Goal: Task Accomplishment & Management: Manage account settings

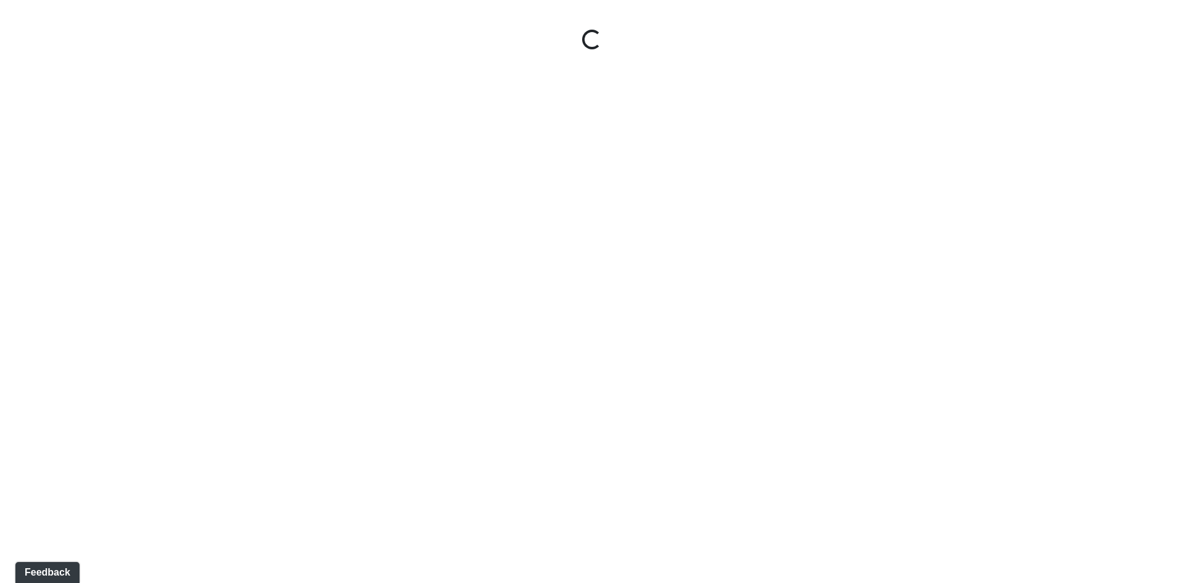
select select "2Ce8R59uZo6oP3SjTUJxLC"
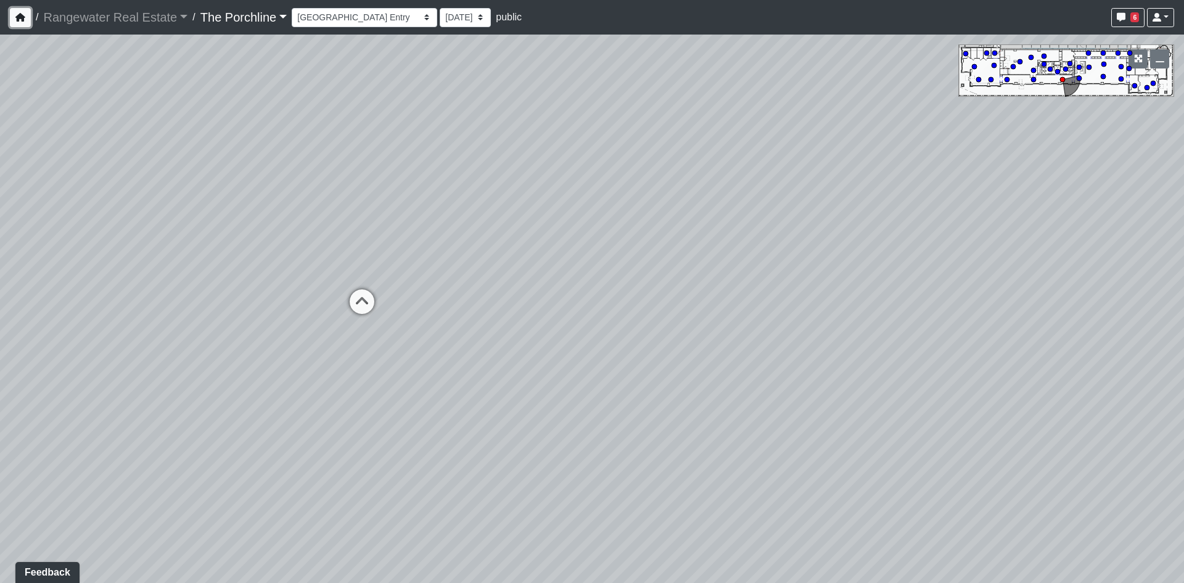
click at [12, 16] on button "button" at bounding box center [20, 17] width 21 height 19
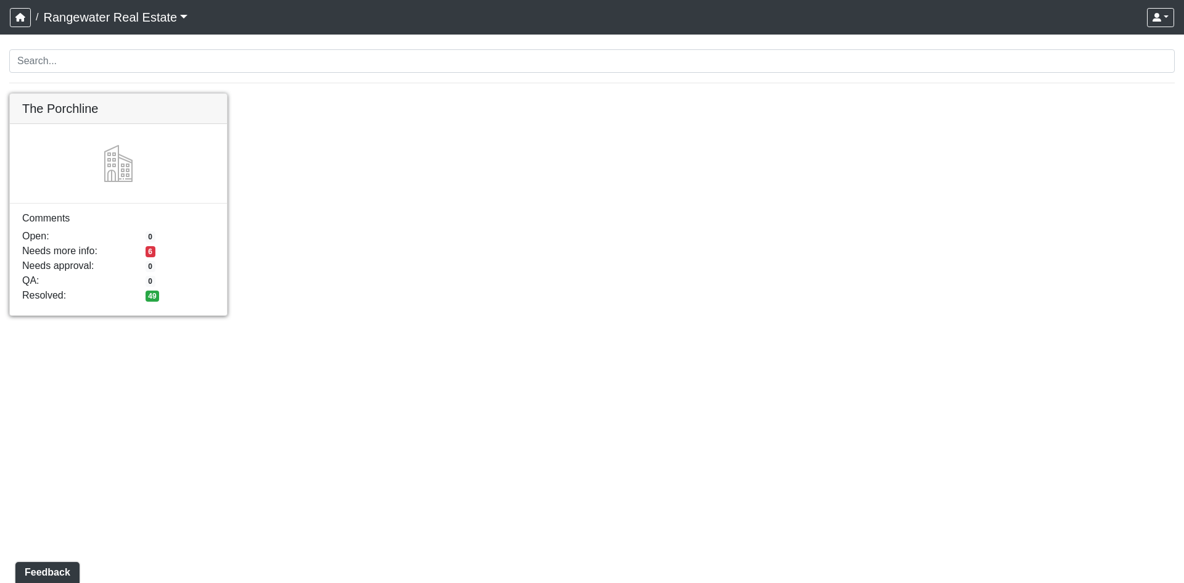
click at [73, 94] on link at bounding box center [118, 94] width 217 height 0
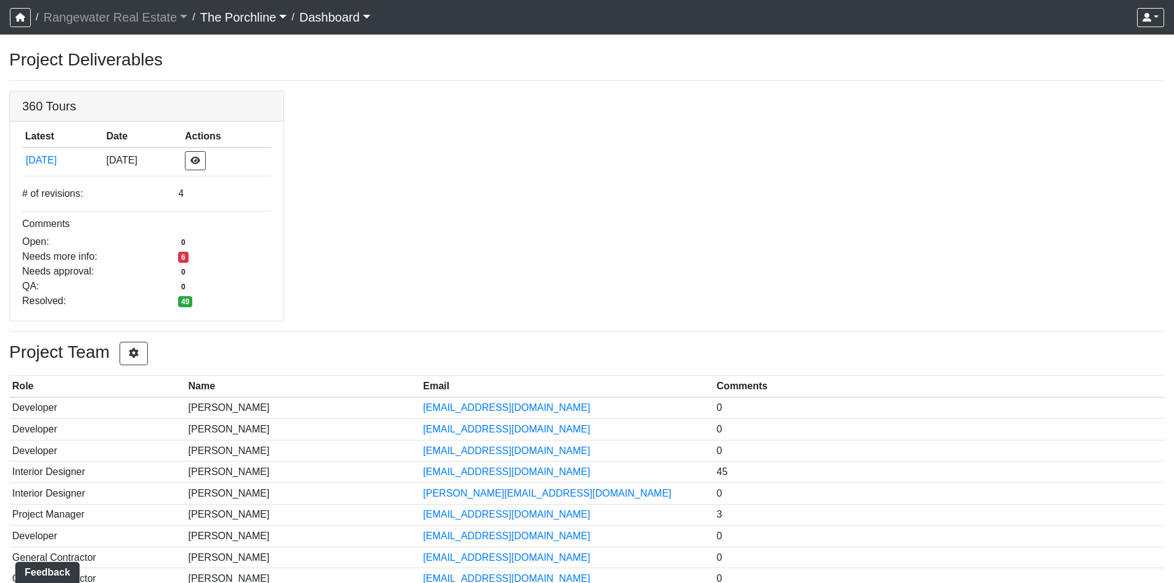
click at [261, 12] on link "The Porchline" at bounding box center [243, 17] width 87 height 25
click at [614, 93] on div "360 Tours Latest Date Actions 9/29/2025 9/29/2025 # of revisions: 4 Comments Op…" at bounding box center [587, 206] width 1174 height 231
click at [1148, 13] on icon "button" at bounding box center [1147, 17] width 9 height 9
click at [629, 153] on div "360 Tours Latest Date Actions 9/29/2025 9/29/2025 # of revisions: 4 Comments Op…" at bounding box center [587, 206] width 1174 height 231
click at [98, 91] on link at bounding box center [147, 91] width 274 height 0
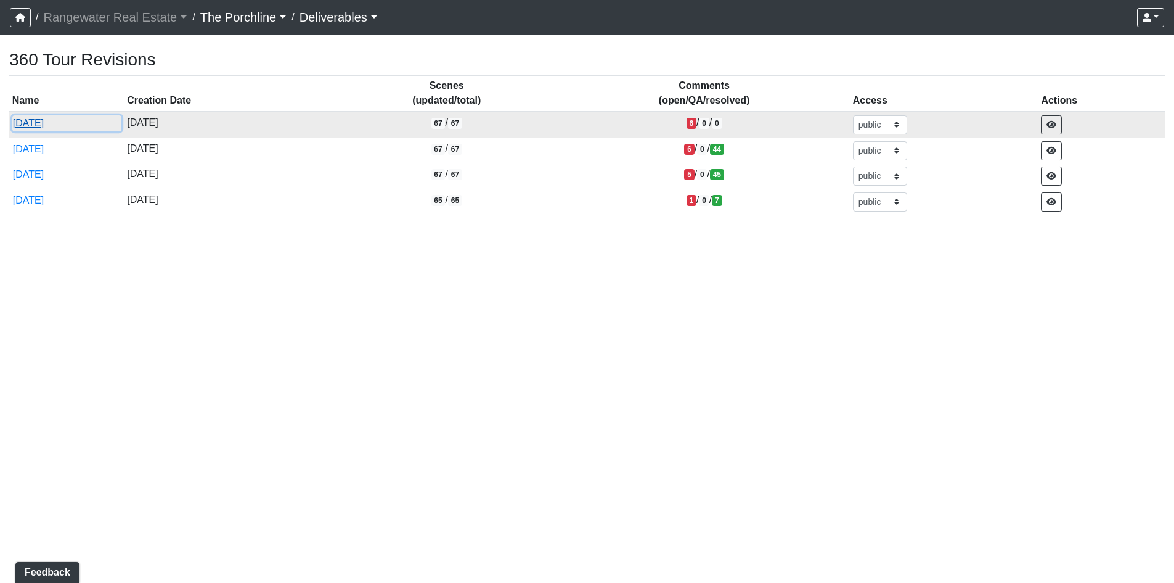
click at [51, 126] on button "[DATE]" at bounding box center [66, 123] width 109 height 16
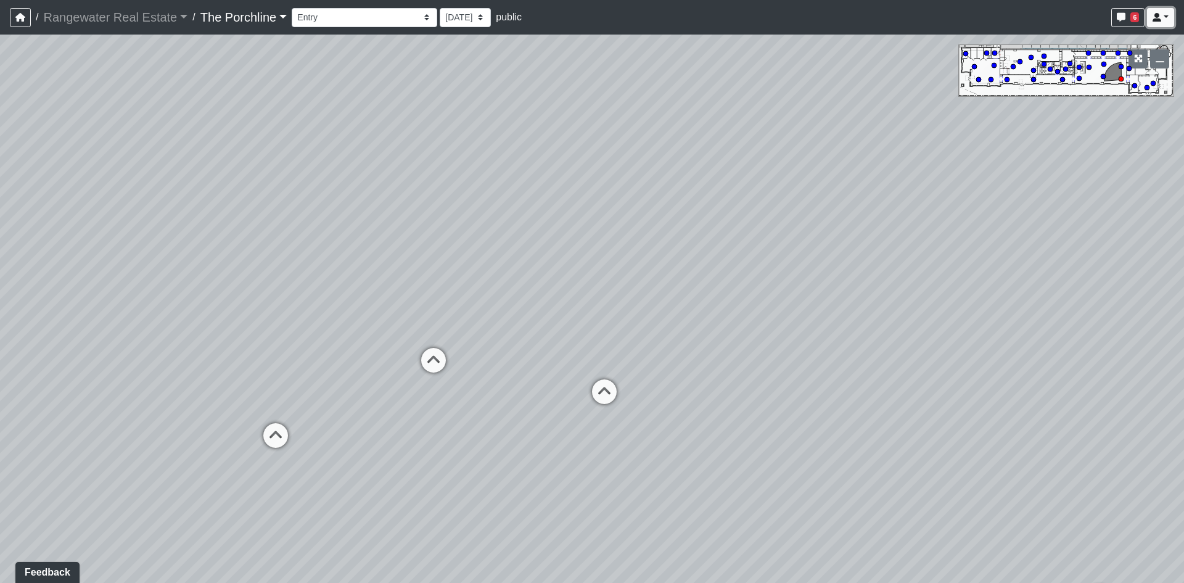
click at [1155, 18] on icon at bounding box center [1156, 17] width 9 height 9
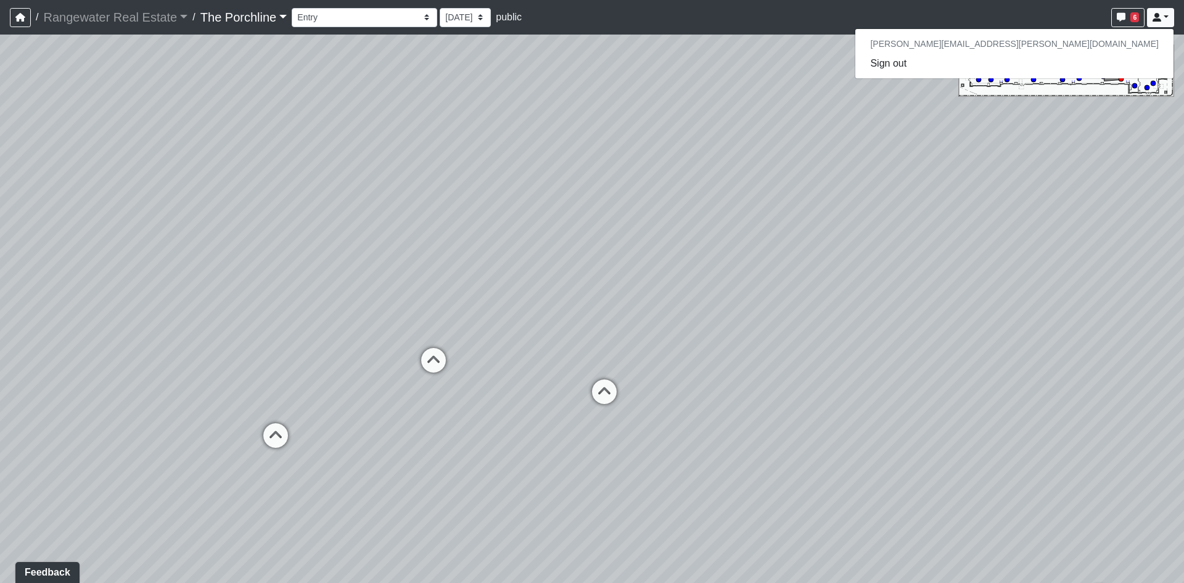
click at [686, 131] on div "Loading... Seating Loading... Mailroom Entry Loading... Lounge Entry Loading...…" at bounding box center [592, 309] width 1184 height 548
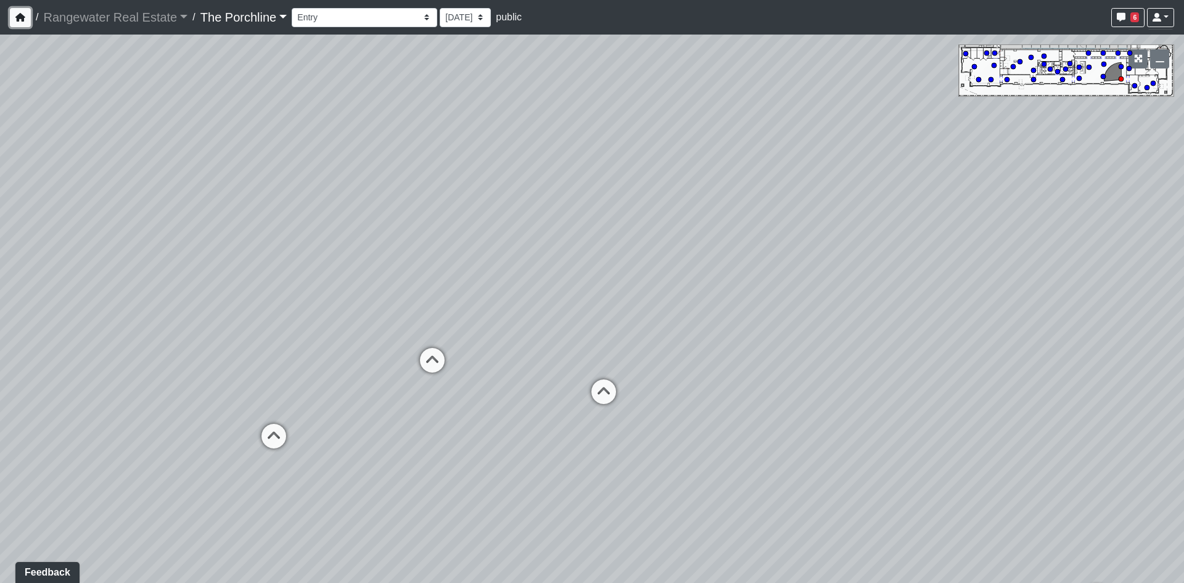
click at [30, 18] on button "button" at bounding box center [20, 17] width 21 height 19
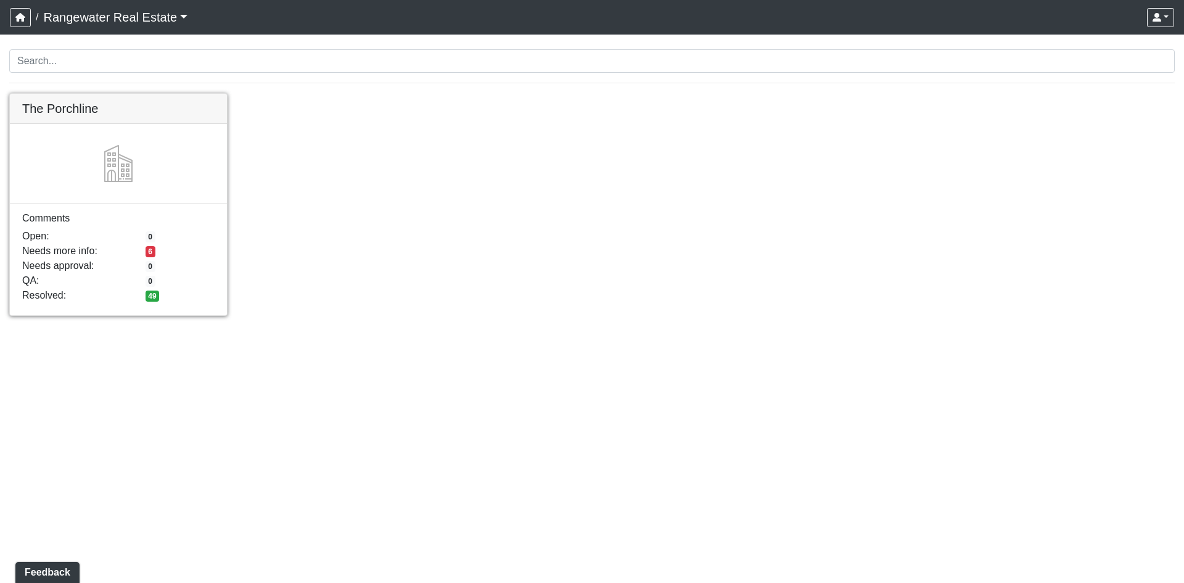
click at [176, 94] on link at bounding box center [118, 94] width 217 height 0
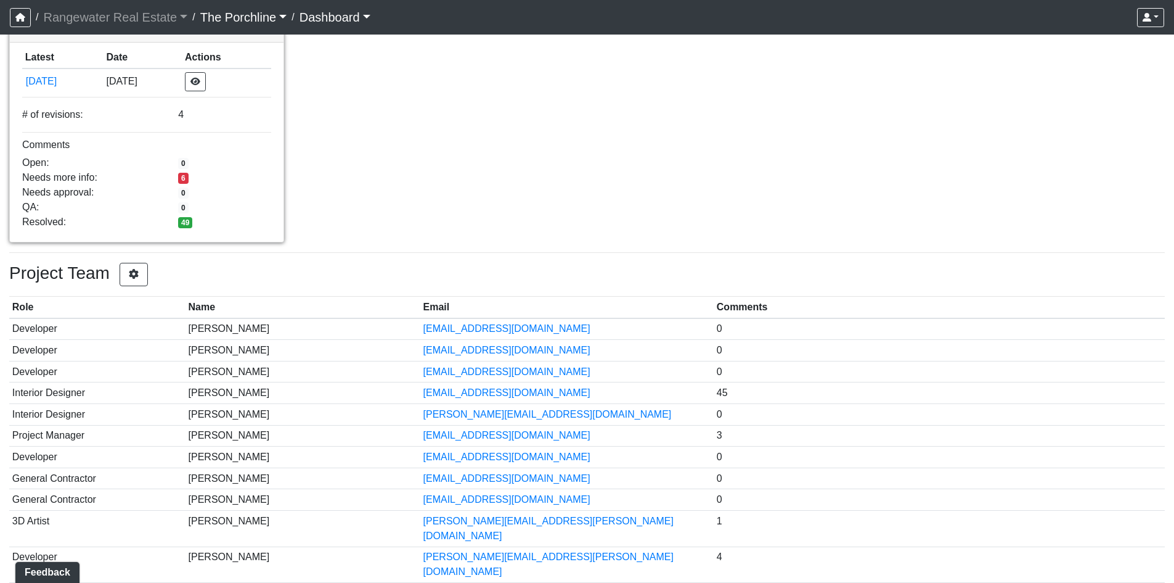
scroll to position [196, 0]
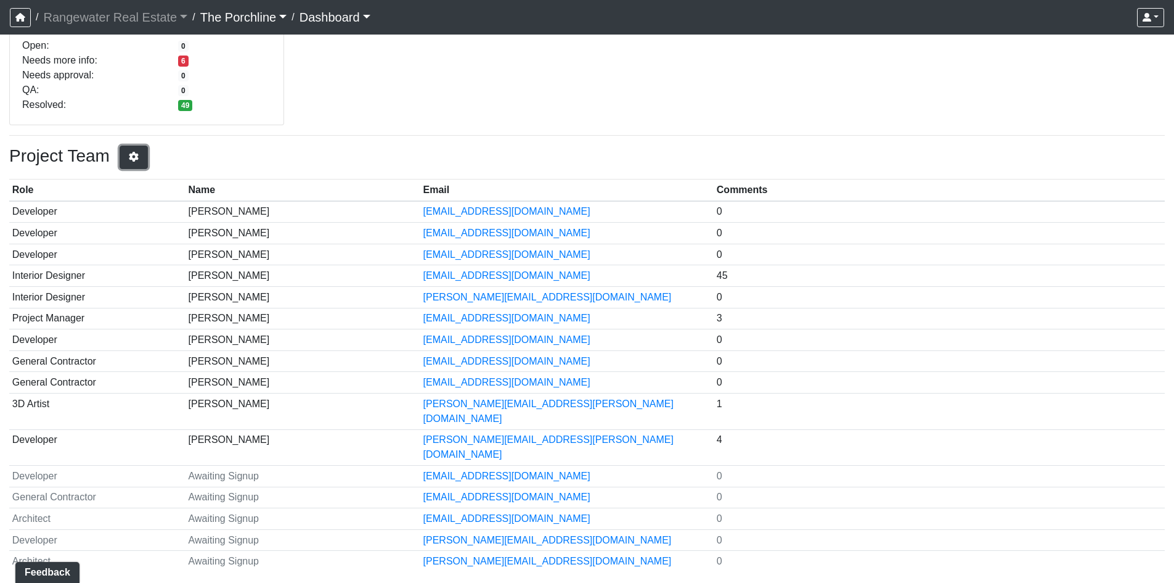
click at [148, 166] on button "button" at bounding box center [134, 156] width 28 height 23
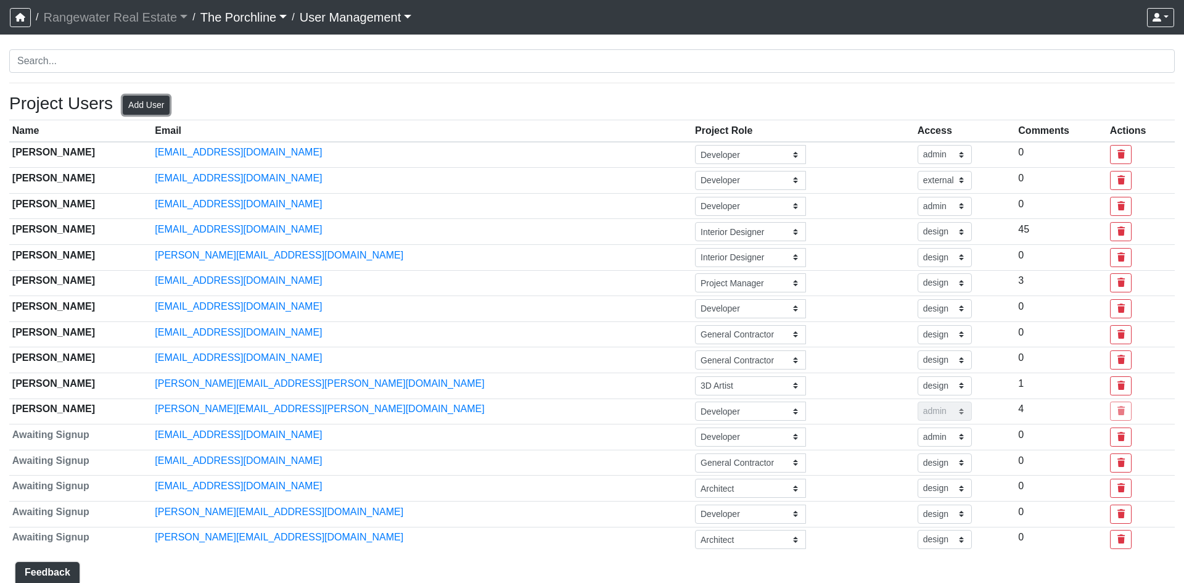
click at [144, 107] on button "Add User" at bounding box center [146, 105] width 47 height 19
select select "basic"
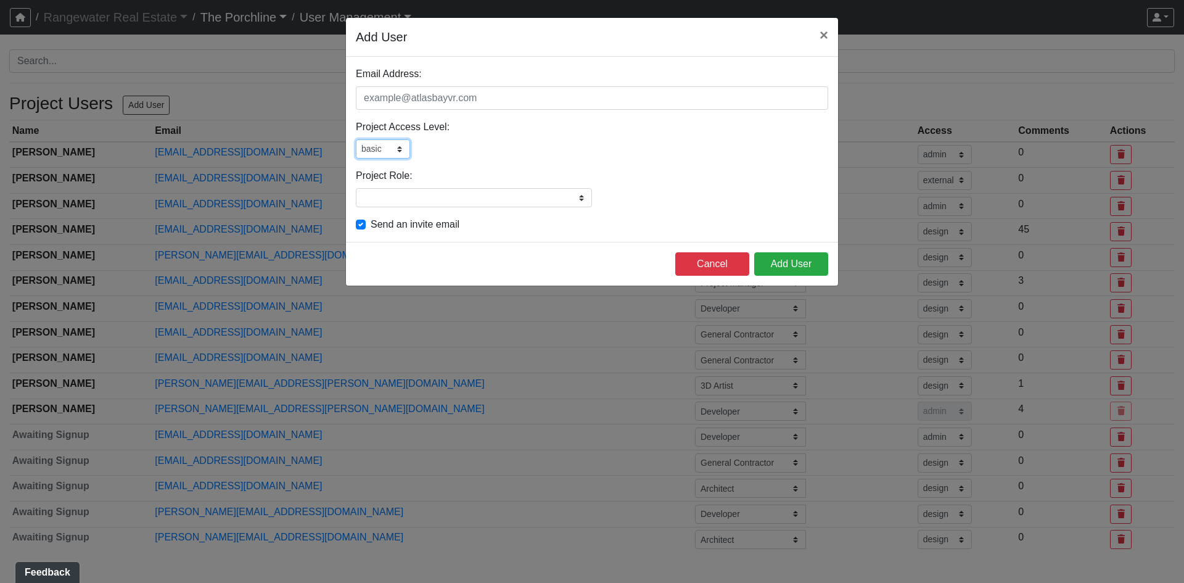
click at [383, 153] on select "admin design basic external public" at bounding box center [383, 148] width 54 height 19
click at [386, 147] on select "admin design basic external public" at bounding box center [383, 148] width 54 height 19
click at [386, 148] on select "admin design basic external public" at bounding box center [383, 148] width 54 height 19
click at [356, 139] on select "admin design basic external public" at bounding box center [383, 148] width 54 height 19
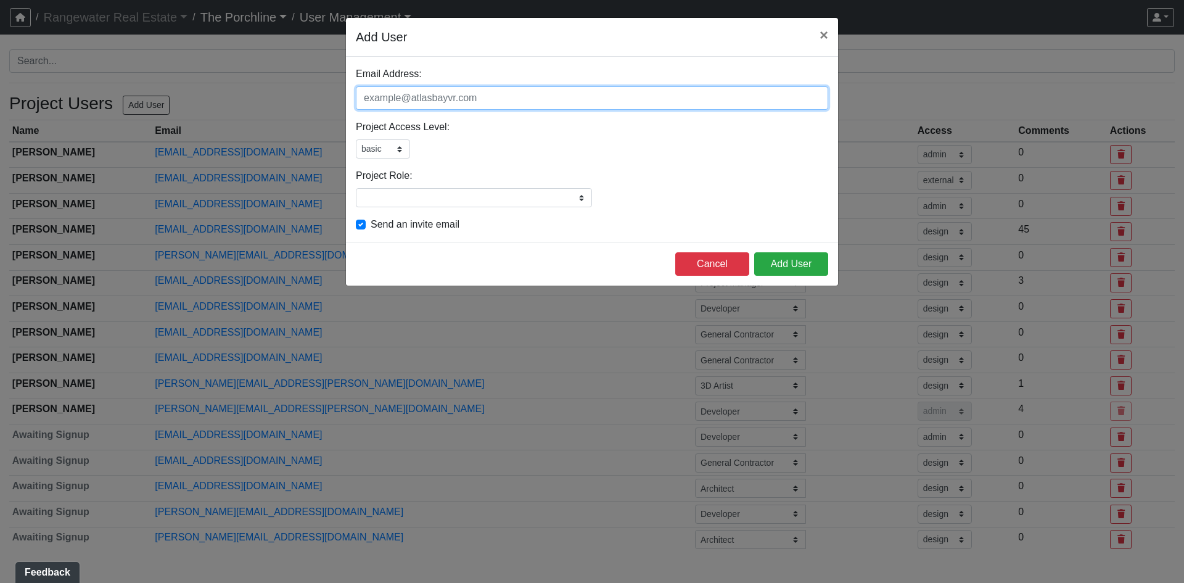
click at [491, 101] on input "Email Address:" at bounding box center [592, 97] width 472 height 23
click at [433, 94] on input "Email Address:" at bounding box center [592, 97] width 472 height 23
paste input "lindsey.pinargote@liverangewater.com"
type input "lindsey.pinargote@liverangewater.com"
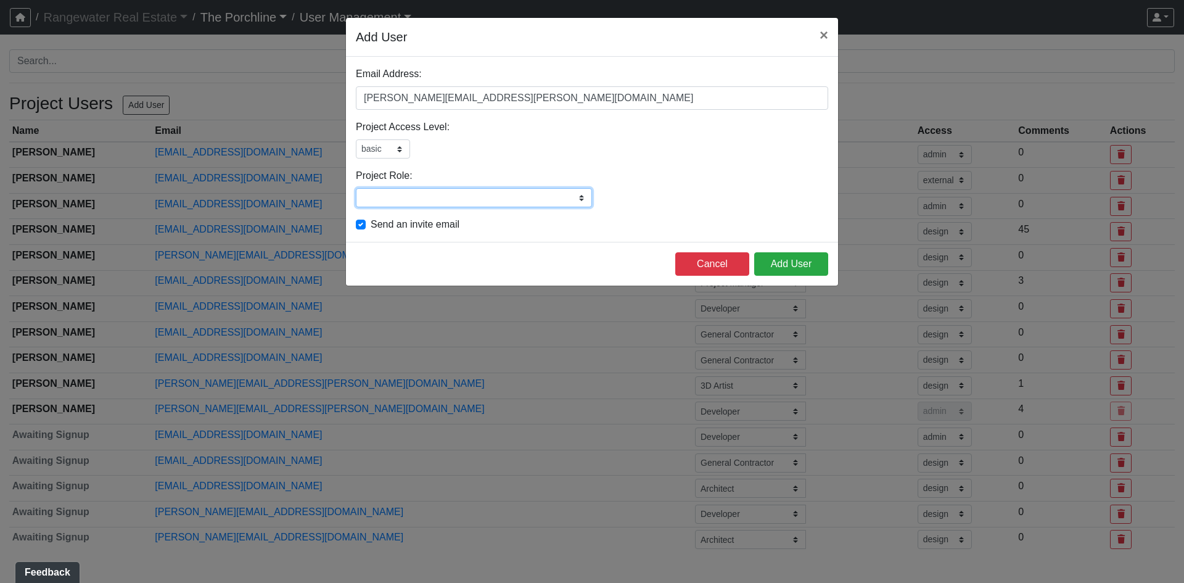
click at [507, 199] on input "Project Role:" at bounding box center [474, 197] width 236 height 19
type input "Project Manager"
click at [806, 263] on button "Add User" at bounding box center [791, 263] width 74 height 23
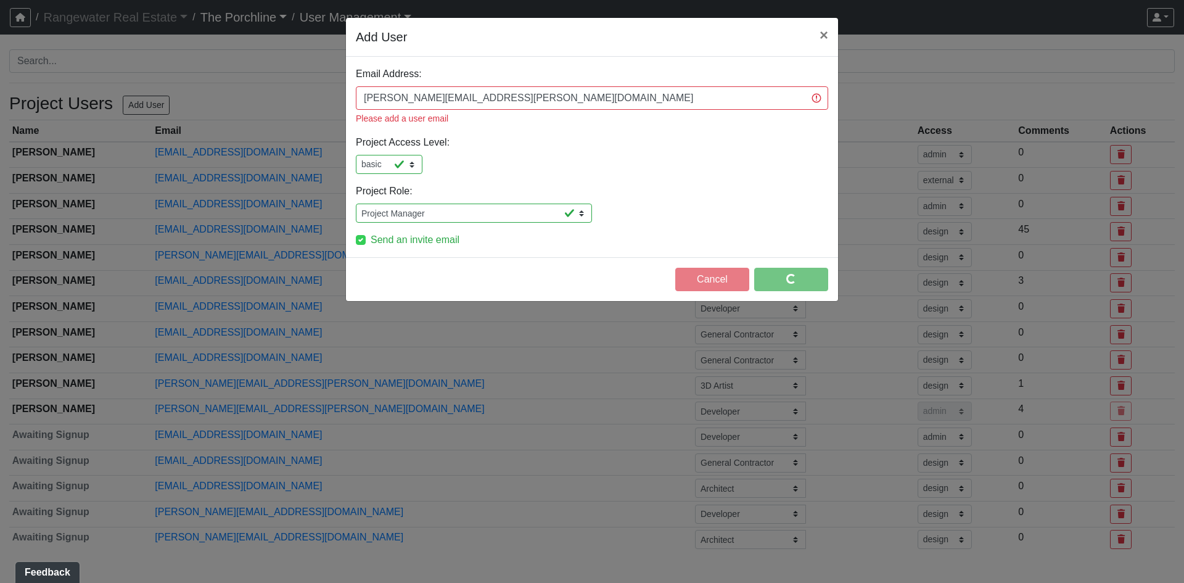
select select "external"
select select "design"
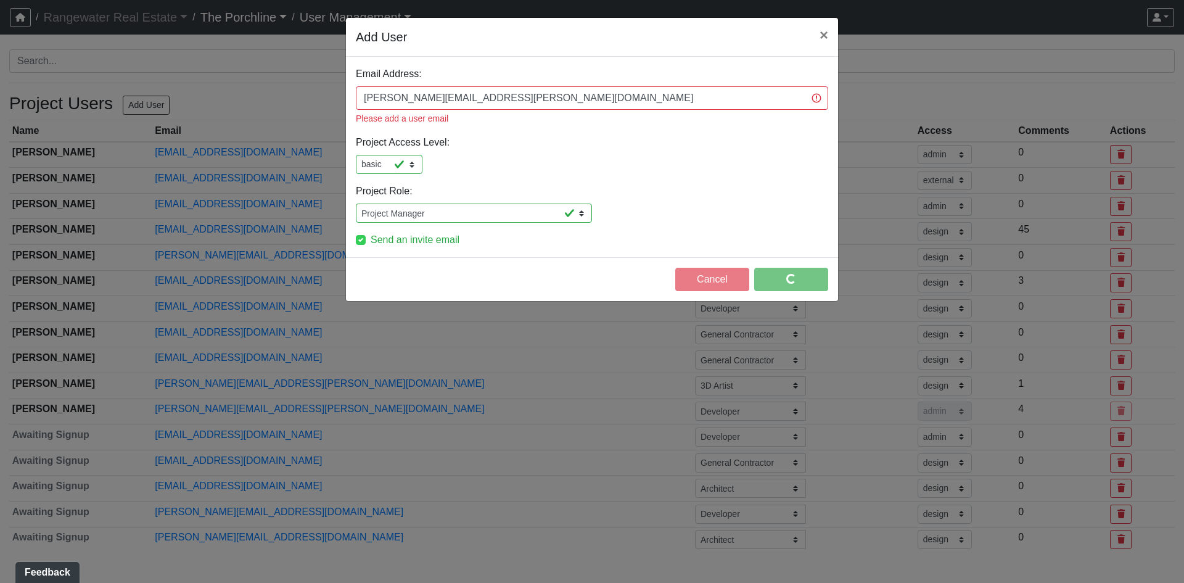
select select "design"
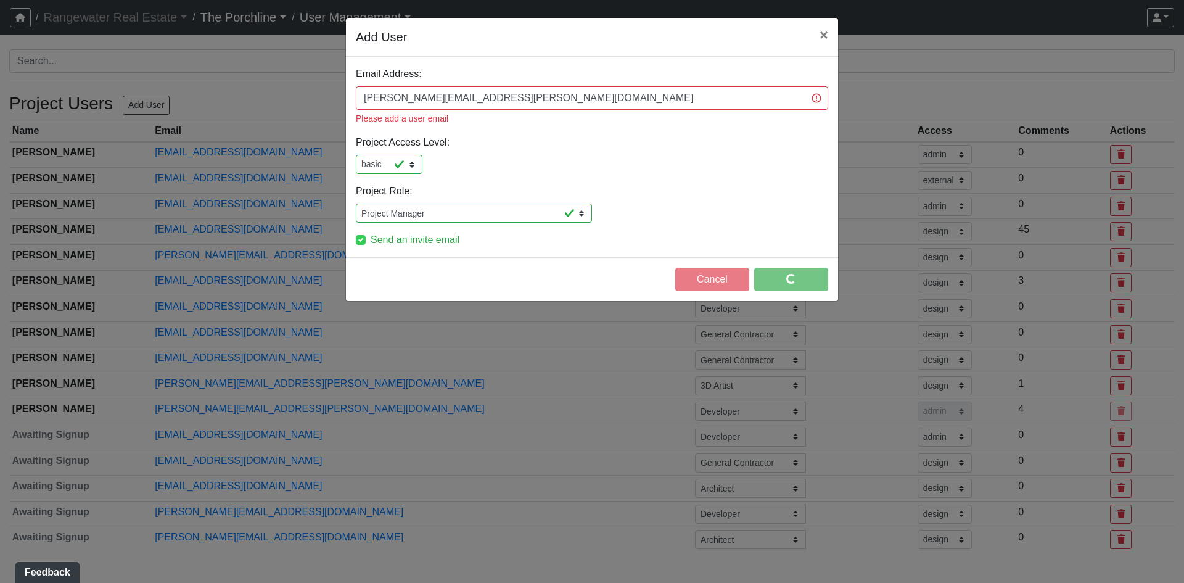
select select "design"
select select "basic"
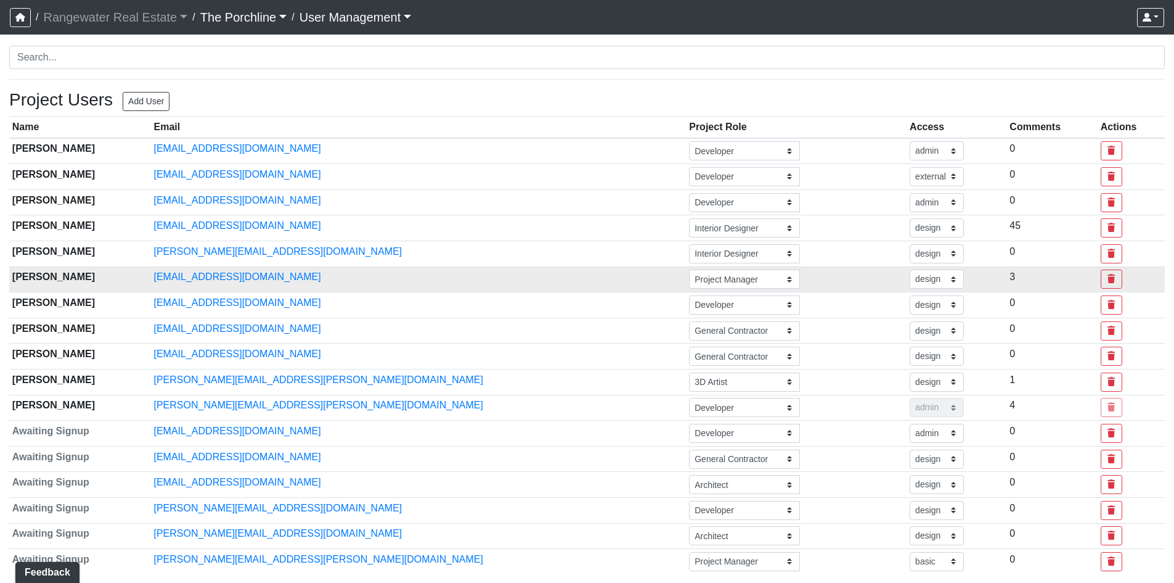
scroll to position [5, 0]
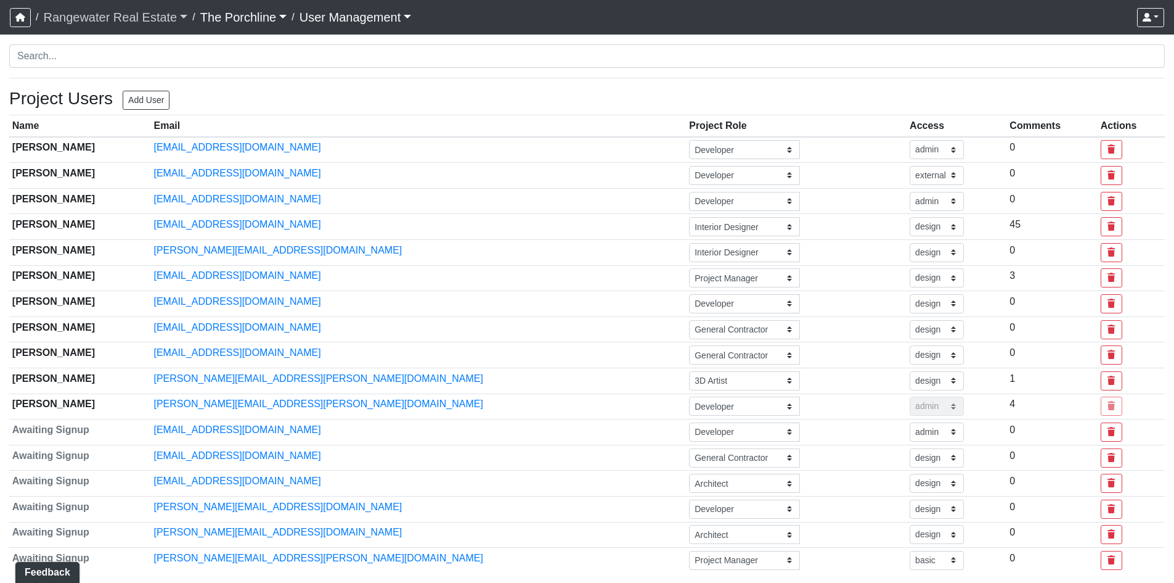
click at [91, 13] on link "Rangewater Real Estate" at bounding box center [115, 17] width 144 height 25
click at [2, 14] on nav "/ Rangewater Real Estate Rangewater Real Estate No other companies available / …" at bounding box center [587, 17] width 1174 height 35
click at [21, 17] on icon "button" at bounding box center [20, 17] width 10 height 9
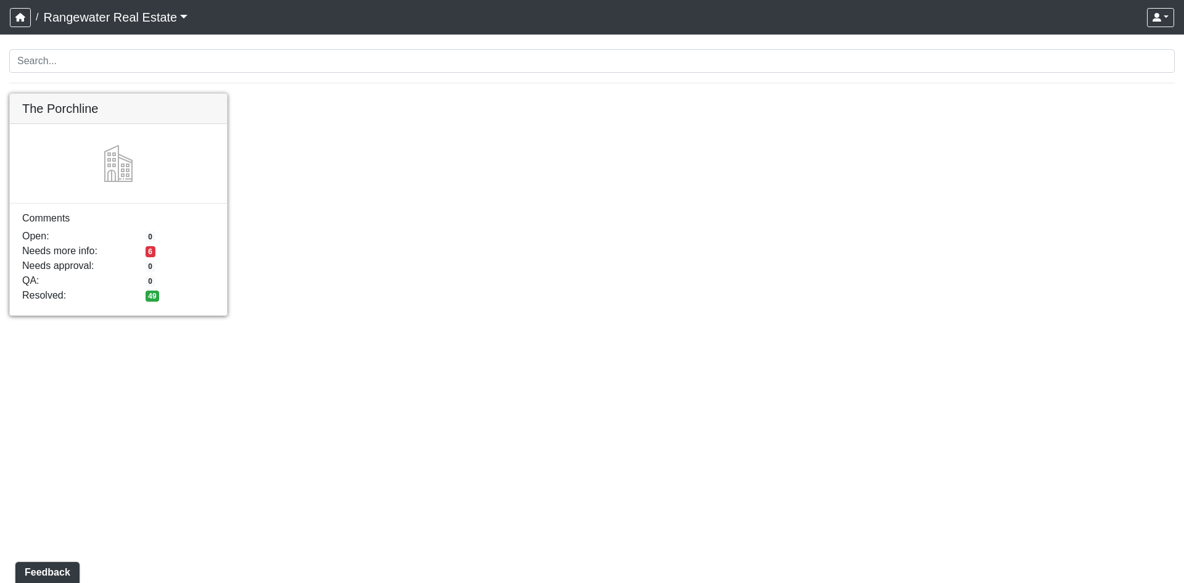
click at [71, 94] on link at bounding box center [118, 94] width 217 height 0
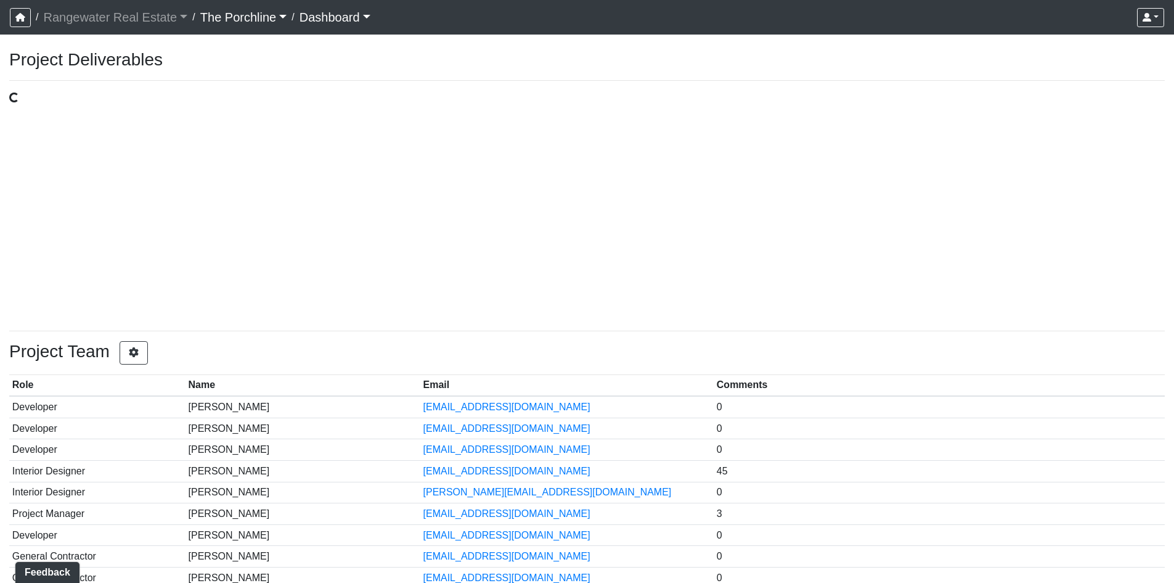
select select "public"
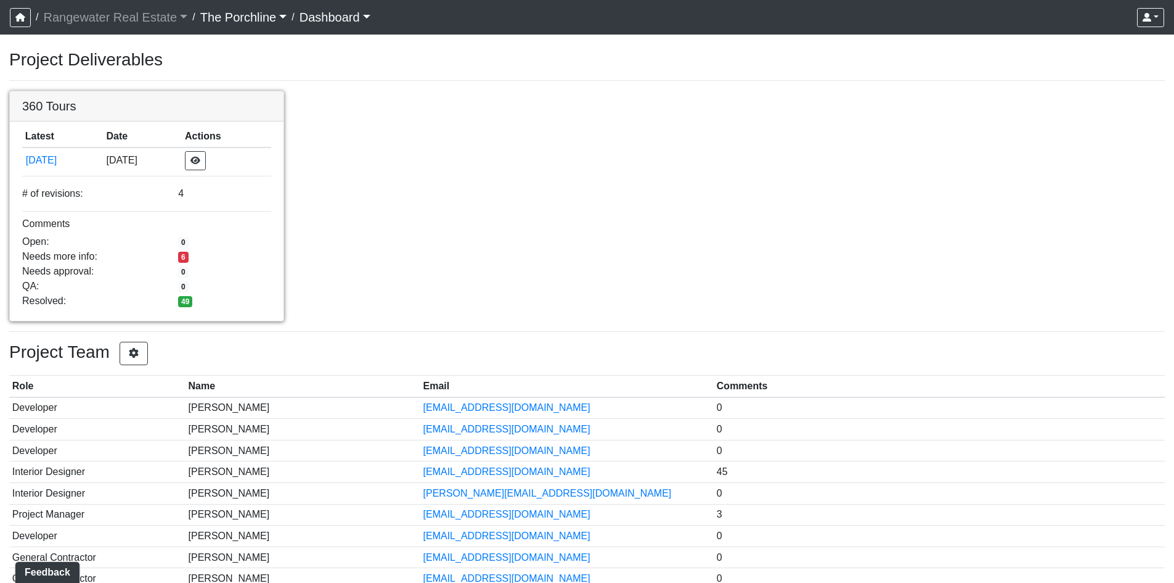
click at [83, 91] on link at bounding box center [147, 91] width 274 height 0
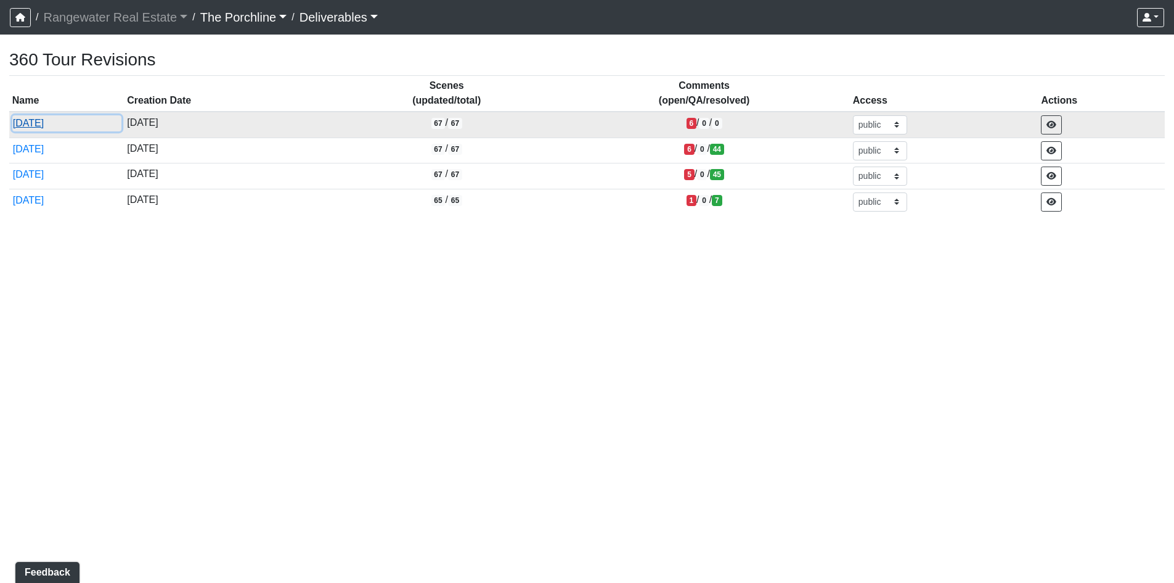
click at [59, 123] on button "[DATE]" at bounding box center [66, 123] width 109 height 16
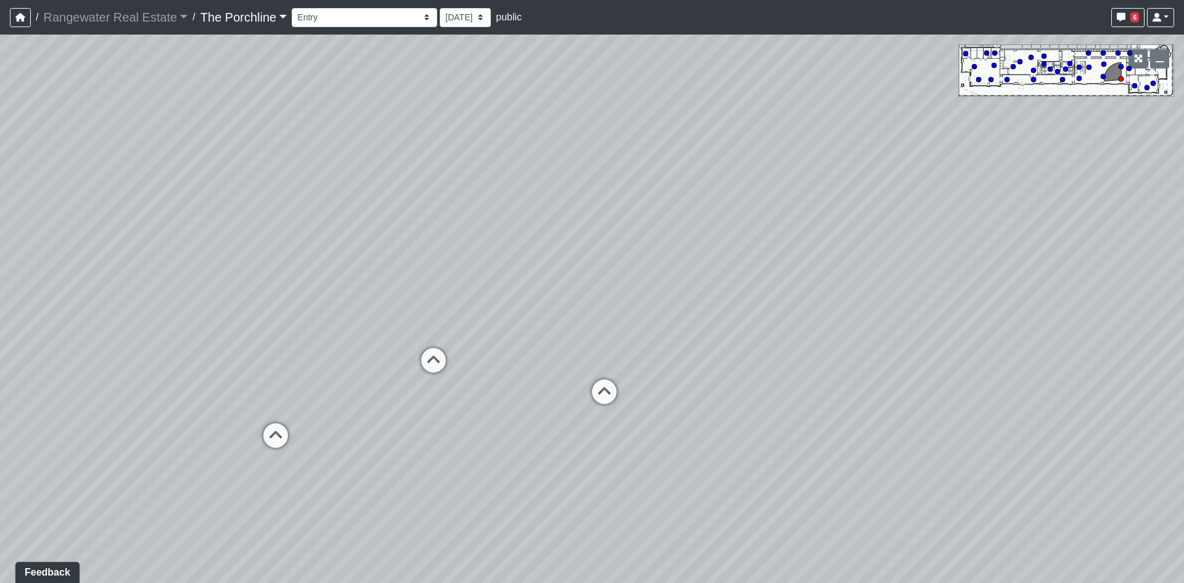
click at [433, 259] on div "Loading... Seating Loading... Mailroom Entry Loading... Lounge Entry Loading...…" at bounding box center [592, 309] width 1184 height 548
click at [597, 375] on div "Loading... Seating Loading... Mailroom Entry Loading... Lounge Entry Loading...…" at bounding box center [592, 309] width 1184 height 548
click at [621, 382] on icon at bounding box center [630, 389] width 37 height 37
select select "kjFmjChRYKYaGaiEfbLT2g"
drag, startPoint x: 386, startPoint y: 268, endPoint x: 756, endPoint y: 258, distance: 370.7
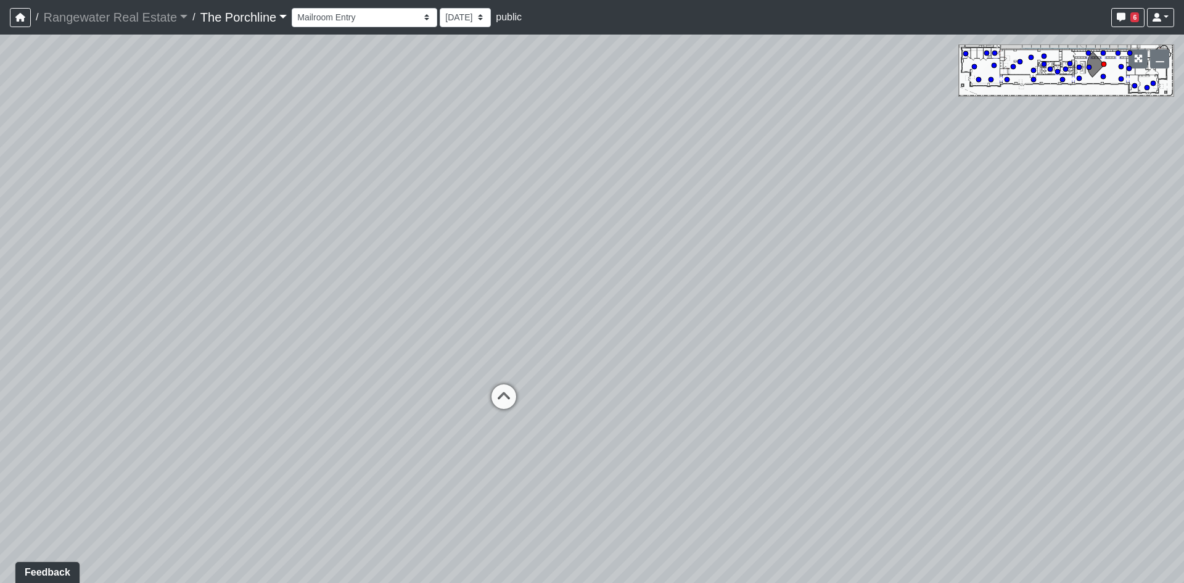
click at [756, 258] on div "Loading... Seating Loading... Mailroom Entry Loading... Lounge Entry Loading...…" at bounding box center [592, 309] width 1184 height 548
click at [518, 227] on div "Loading... Seating Loading... Mailroom Entry Loading... Lounge Entry Loading...…" at bounding box center [592, 309] width 1184 height 548
click at [440, 10] on select "9/29/2025 9/26/2025 8/15/2025 8/1/2025" at bounding box center [465, 17] width 51 height 19
select select "hiFXZ7CoS1PLzbNVe3aeg8"
click at [440, 8] on select "9/29/2025 9/26/2025 8/15/2025 8/1/2025" at bounding box center [465, 17] width 51 height 19
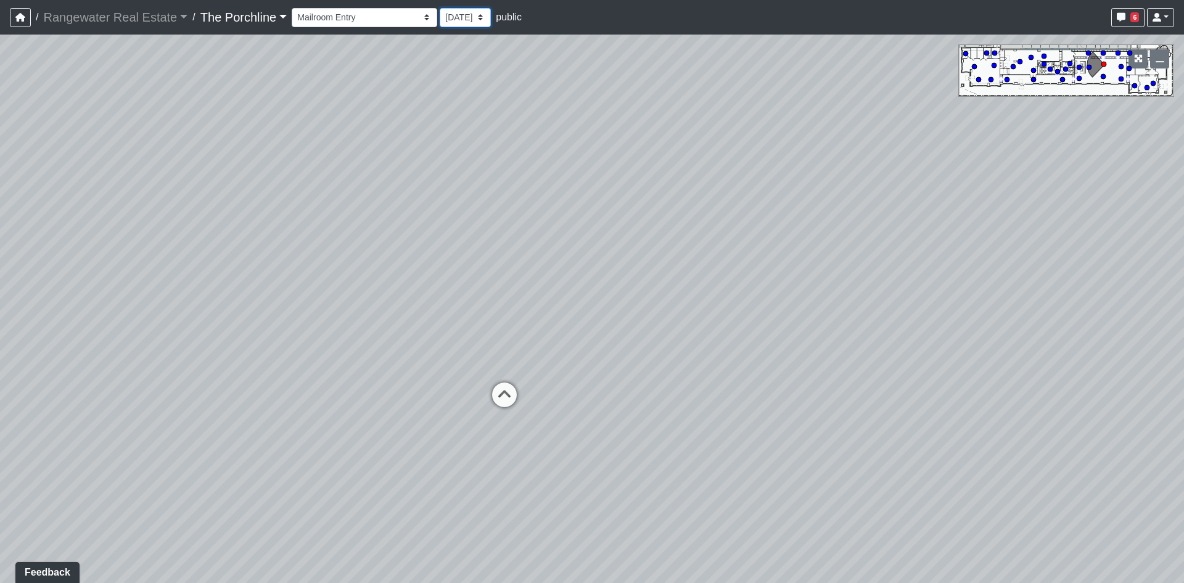
select select "kjFmjChRYKYaGaiEfbLT2g"
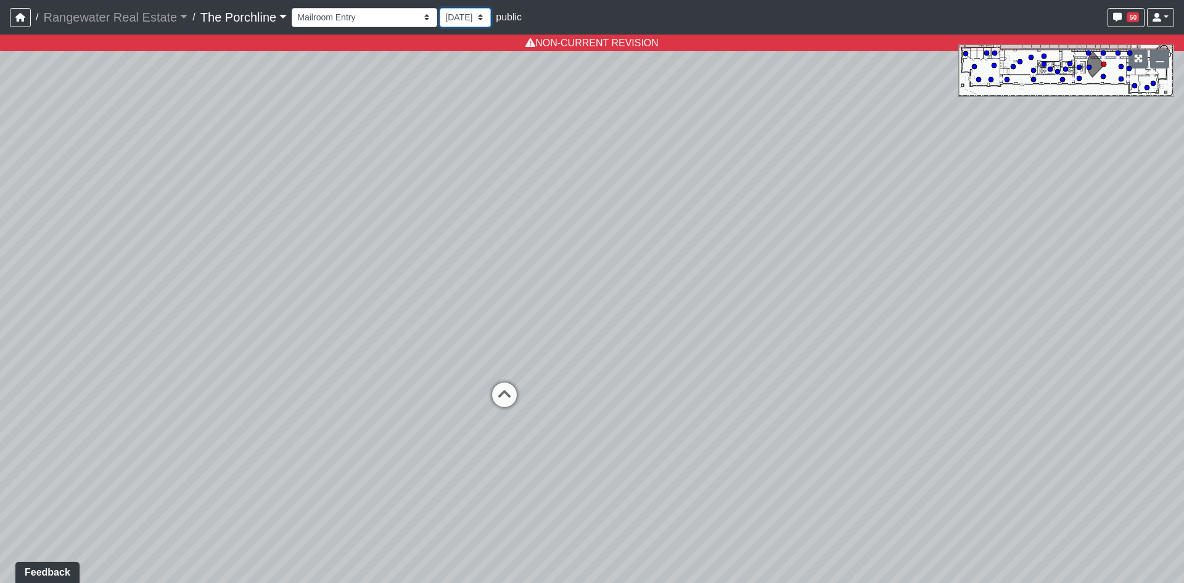
drag, startPoint x: 437, startPoint y: 20, endPoint x: 436, endPoint y: 27, distance: 6.2
click at [440, 20] on select "9/29/2025 9/26/2025 8/15/2025 8/1/2025" at bounding box center [465, 17] width 51 height 19
select select "1N9XpftJkkEiNCK7vHjT2Z"
click at [440, 8] on select "9/29/2025 9/26/2025 8/15/2025 8/1/2025" at bounding box center [465, 17] width 51 height 19
select select "kjFmjChRYKYaGaiEfbLT2g"
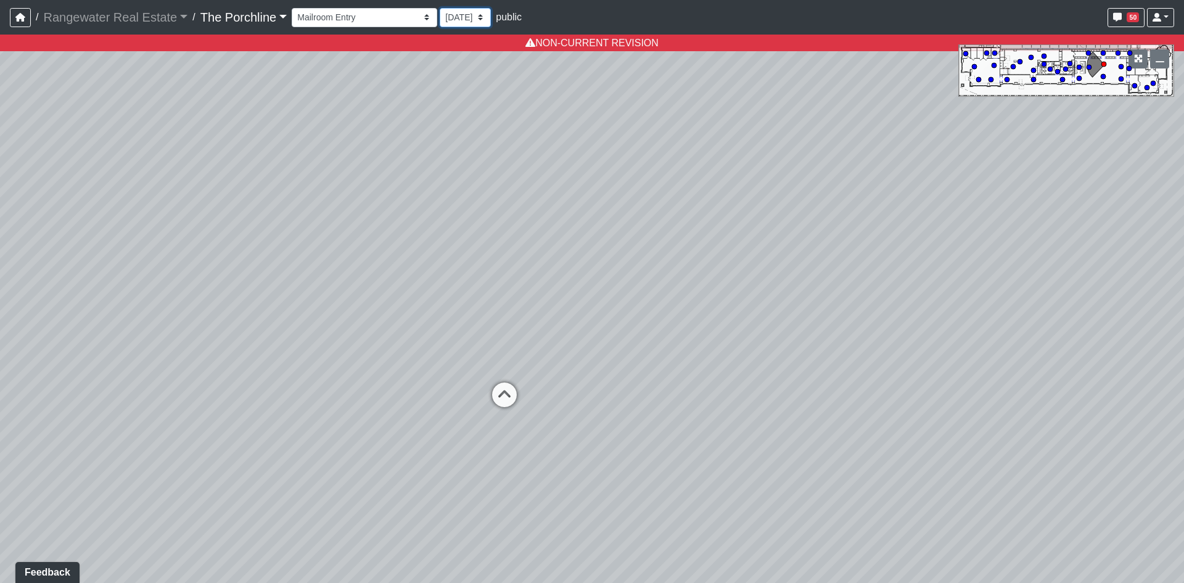
click at [440, 21] on select "9/29/2025 9/26/2025 8/15/2025 8/1/2025" at bounding box center [465, 17] width 51 height 19
select select "wsP19Sw8WnZDms3Wikr2Kb"
click at [440, 8] on select "9/29/2025 9/26/2025 8/15/2025 8/1/2025" at bounding box center [465, 17] width 51 height 19
select select "kjFmjChRYKYaGaiEfbLT2g"
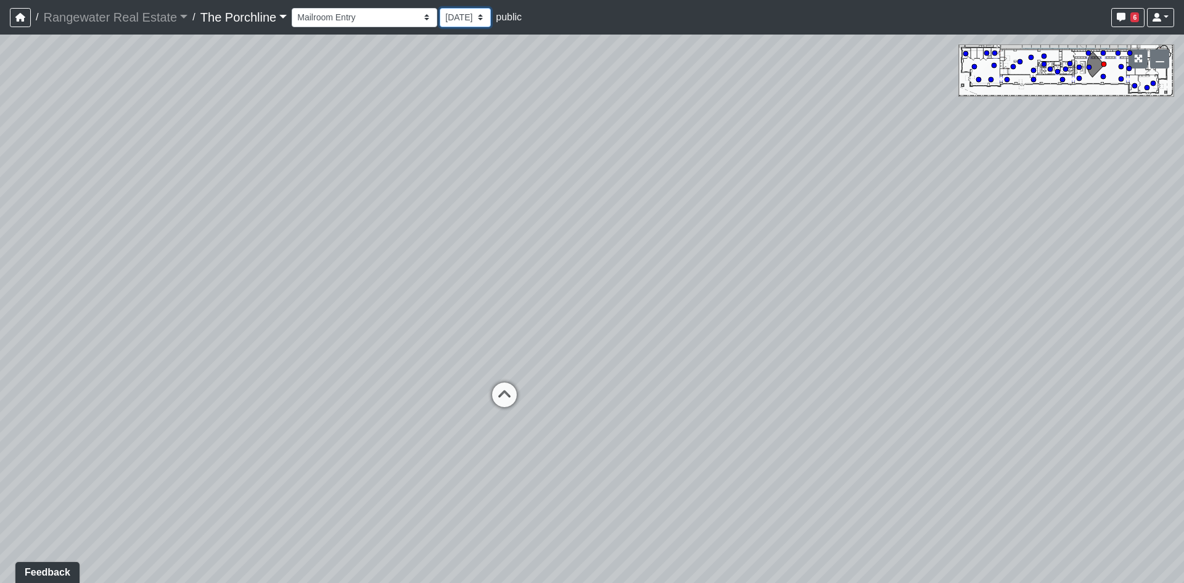
click at [443, 23] on select "9/29/2025 9/26/2025 8/15/2025 8/1/2025" at bounding box center [465, 17] width 51 height 19
select select "1N9XpftJkkEiNCK7vHjT2Z"
click at [440, 8] on select "9/29/2025 9/26/2025 8/15/2025 8/1/2025" at bounding box center [465, 17] width 51 height 19
select select "kjFmjChRYKYaGaiEfbLT2g"
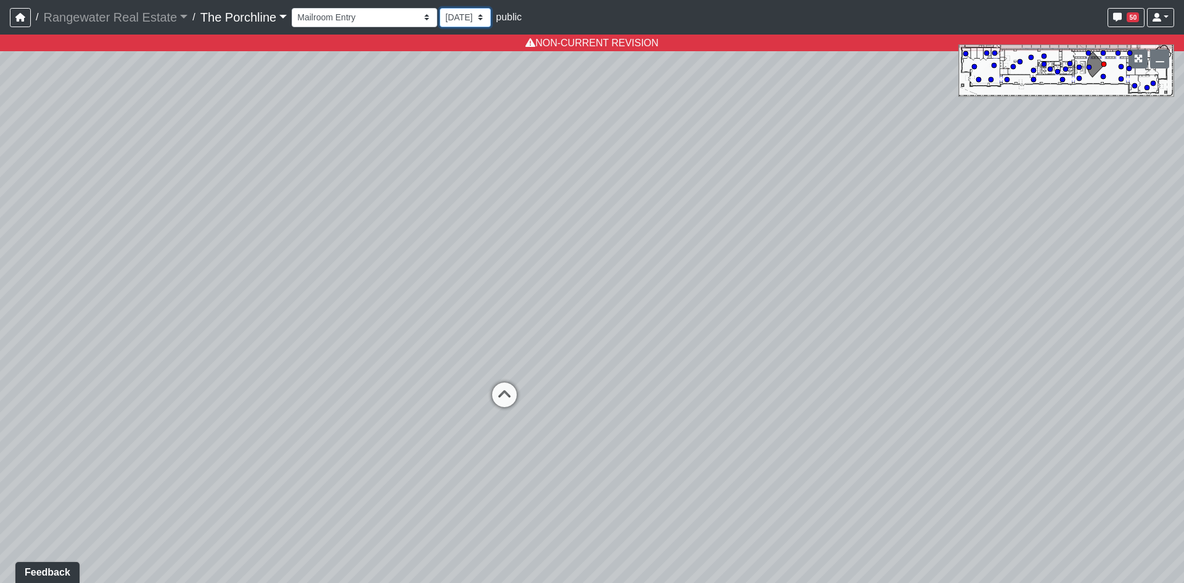
click at [440, 10] on select "9/29/2025 9/26/2025 8/15/2025 8/1/2025" at bounding box center [465, 17] width 51 height 19
select select "wsP19Sw8WnZDms3Wikr2Kb"
click at [440, 8] on select "9/29/2025 9/26/2025 8/15/2025 8/1/2025" at bounding box center [465, 17] width 51 height 19
select select "kjFmjChRYKYaGaiEfbLT2g"
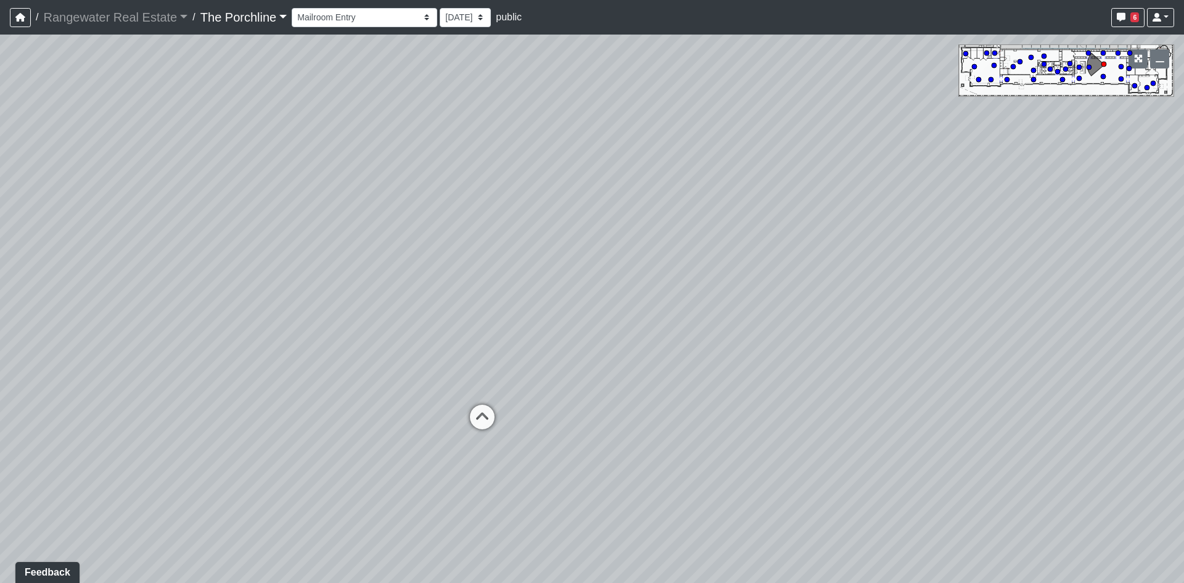
drag, startPoint x: 456, startPoint y: 332, endPoint x: 522, endPoint y: 366, distance: 73.6
click at [522, 366] on div "Loading... Seating Loading... Mailroom Entry Loading... Lounge Entry Loading...…" at bounding box center [592, 309] width 1184 height 548
drag, startPoint x: 403, startPoint y: 375, endPoint x: 525, endPoint y: 362, distance: 122.2
click at [525, 362] on div "Loading... Seating Loading... Mailroom Entry Loading... Lounge Entry Loading...…" at bounding box center [592, 309] width 1184 height 548
click at [449, 26] on select "9/29/2025 9/26/2025 8/15/2025 8/1/2025" at bounding box center [465, 17] width 51 height 19
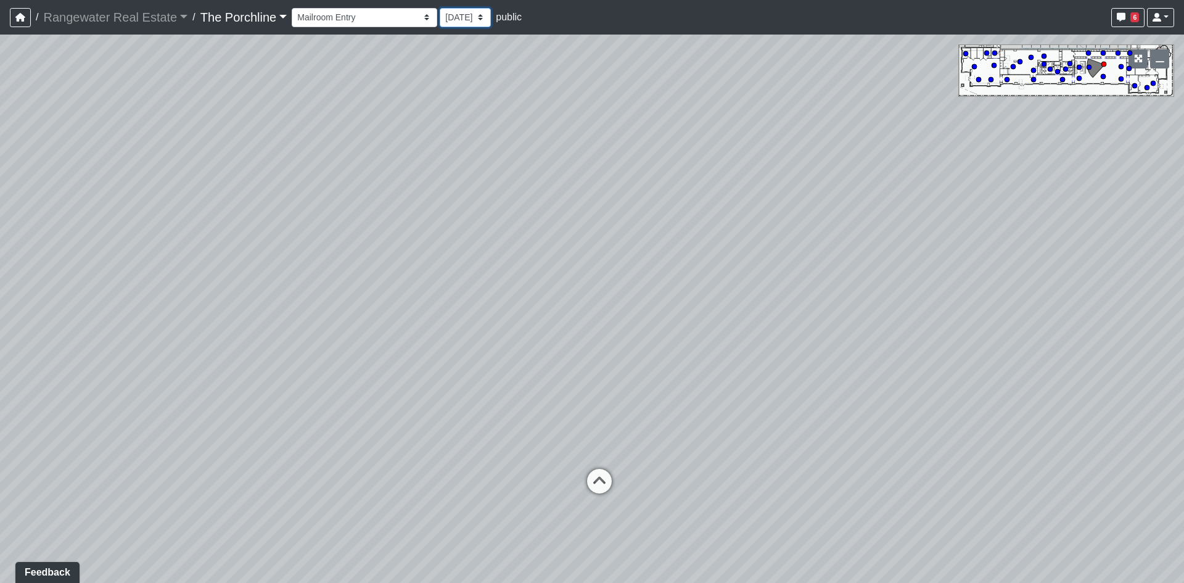
select select "1N9XpftJkkEiNCK7vHjT2Z"
click at [440, 8] on select "9/29/2025 9/26/2025 8/15/2025 8/1/2025" at bounding box center [465, 17] width 51 height 19
select select "kjFmjChRYKYaGaiEfbLT2g"
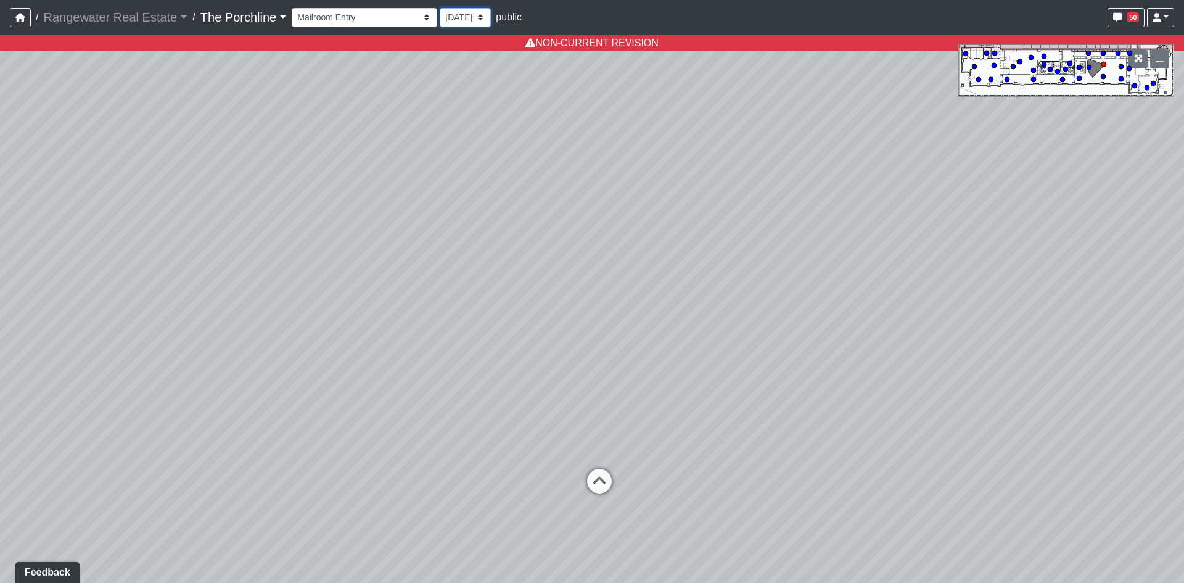
click at [441, 10] on select "9/29/2025 9/26/2025 8/15/2025 8/1/2025" at bounding box center [465, 17] width 51 height 19
select select "wsP19Sw8WnZDms3Wikr2Kb"
click at [440, 8] on select "9/29/2025 9/26/2025 8/15/2025 8/1/2025" at bounding box center [465, 17] width 51 height 19
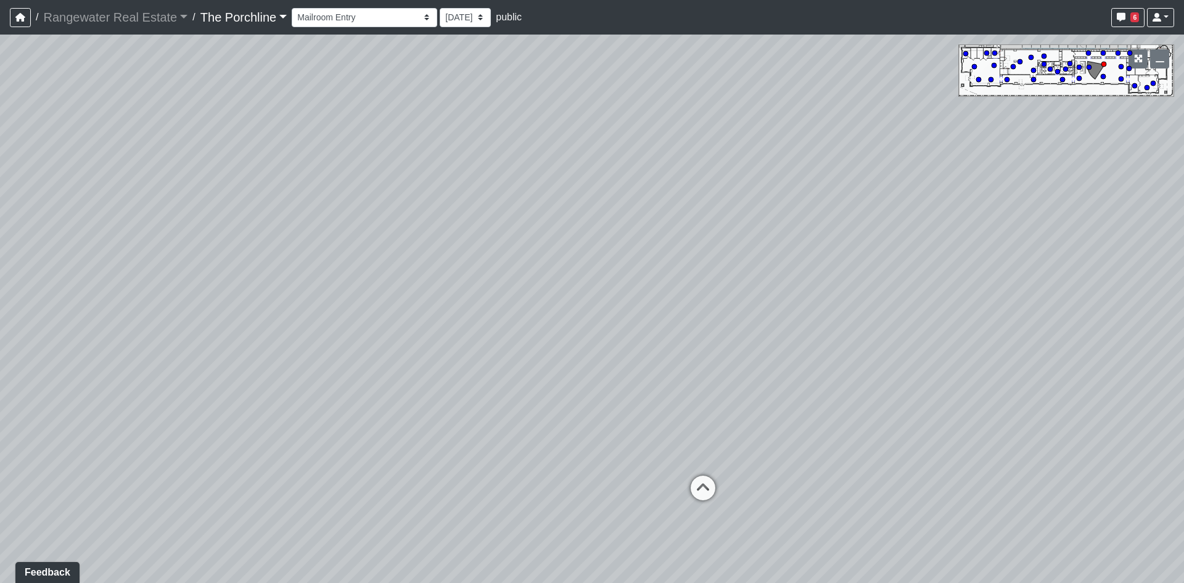
drag, startPoint x: 321, startPoint y: 417, endPoint x: 450, endPoint y: 420, distance: 129.5
click at [450, 420] on div "Loading... Seating Loading... Mailroom Entry Loading... Lounge Entry Loading...…" at bounding box center [592, 309] width 1184 height 548
drag, startPoint x: 522, startPoint y: 399, endPoint x: 890, endPoint y: 395, distance: 368.7
click at [881, 395] on div "Loading... Seating Loading... Mailroom Entry Loading... Lounge Entry Loading...…" at bounding box center [592, 309] width 1184 height 548
drag, startPoint x: 758, startPoint y: 400, endPoint x: 187, endPoint y: 375, distance: 572.0
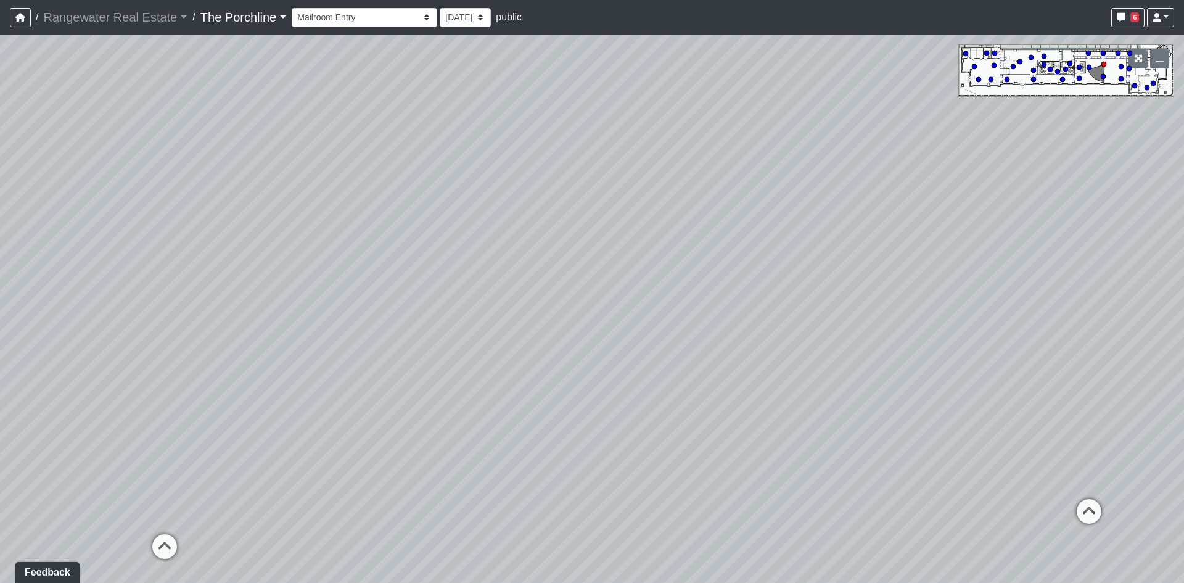
click at [193, 377] on div "Loading... Seating Loading... Mailroom Entry Loading... Lounge Entry Loading...…" at bounding box center [592, 309] width 1184 height 548
drag, startPoint x: 758, startPoint y: 375, endPoint x: 420, endPoint y: 380, distance: 337.9
click at [420, 380] on div "Loading... Seating Loading... Mailroom Entry Loading... Lounge Entry Loading...…" at bounding box center [592, 309] width 1184 height 548
drag, startPoint x: 287, startPoint y: 295, endPoint x: 917, endPoint y: 275, distance: 629.8
click at [729, 264] on div "Loading... Seating Loading... Mailroom Entry Loading... Lounge Entry Loading...…" at bounding box center [592, 309] width 1184 height 548
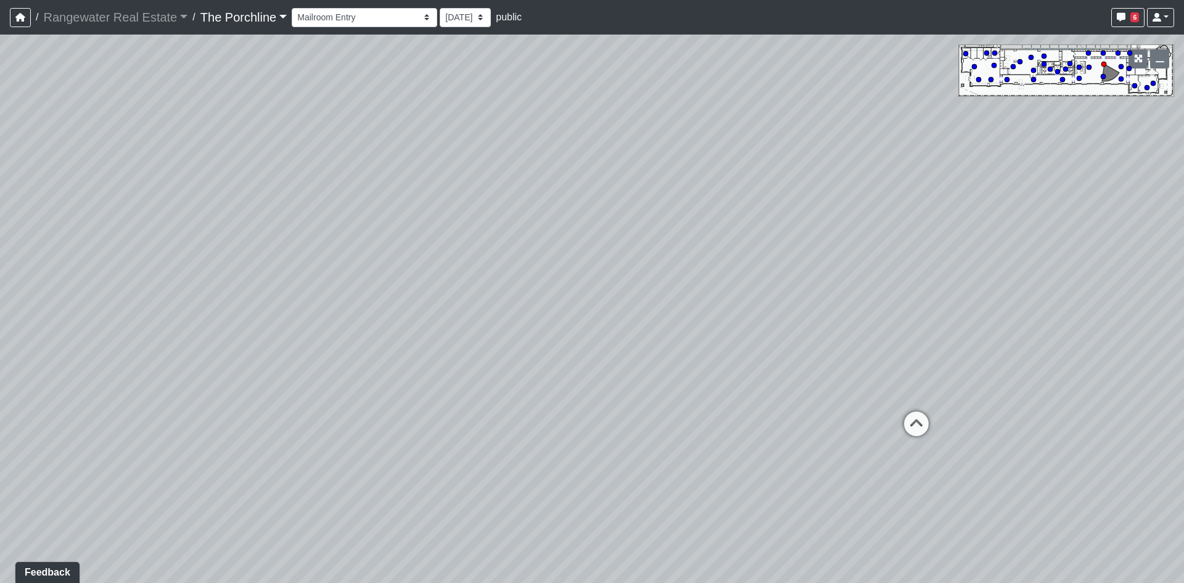
drag, startPoint x: 400, startPoint y: 291, endPoint x: 766, endPoint y: 336, distance: 369.0
click at [630, 319] on div "Loading... Seating Loading... Mailroom Entry Loading... Lounge Entry Loading...…" at bounding box center [592, 309] width 1184 height 548
click at [752, 476] on icon at bounding box center [754, 464] width 37 height 37
drag, startPoint x: 883, startPoint y: 438, endPoint x: 541, endPoint y: 208, distance: 412.6
click at [541, 208] on div "Loading... Seating Loading... Mailroom Entry Loading... Lounge Entry Loading...…" at bounding box center [592, 309] width 1184 height 548
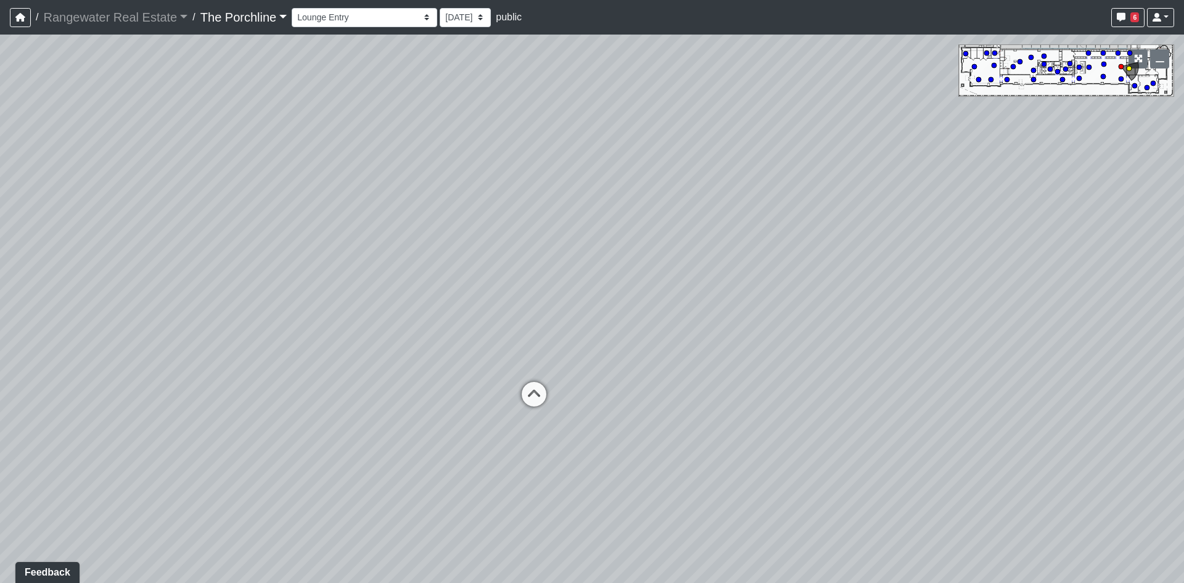
click at [536, 382] on icon at bounding box center [533, 400] width 37 height 37
drag, startPoint x: 565, startPoint y: 274, endPoint x: 416, endPoint y: 565, distance: 327.0
click at [416, 570] on div "Loading... Seating Loading... Mailroom Entry Loading... Lounge Entry Loading...…" at bounding box center [592, 309] width 1184 height 548
drag, startPoint x: 362, startPoint y: 334, endPoint x: 1149, endPoint y: 184, distance: 800.8
click at [895, 210] on div "Loading... Seating Loading... Mailroom Entry Loading... Lounge Entry Loading...…" at bounding box center [592, 309] width 1184 height 548
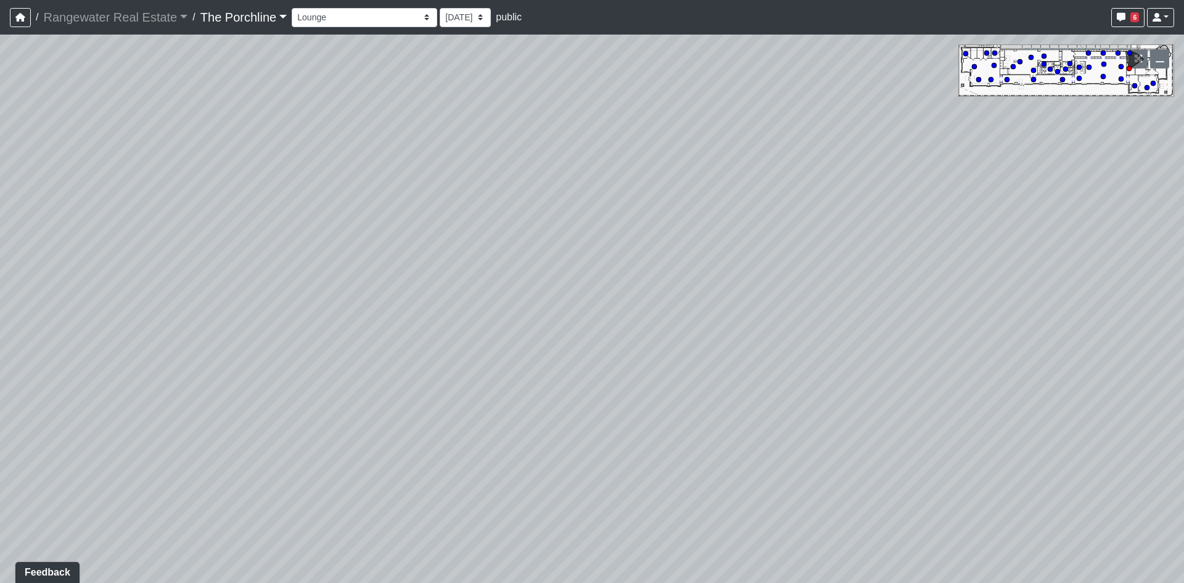
drag, startPoint x: 410, startPoint y: 213, endPoint x: 1151, endPoint y: 260, distance: 742.6
click at [838, 208] on div "Loading... Seating Loading... Mailroom Entry Loading... Lounge Entry Loading...…" at bounding box center [592, 309] width 1184 height 548
drag, startPoint x: 382, startPoint y: 194, endPoint x: 994, endPoint y: 203, distance: 611.7
click at [908, 204] on div "Loading... Seating Loading... Mailroom Entry Loading... Lounge Entry Loading...…" at bounding box center [592, 309] width 1184 height 548
drag, startPoint x: 233, startPoint y: 143, endPoint x: 527, endPoint y: 326, distance: 346.1
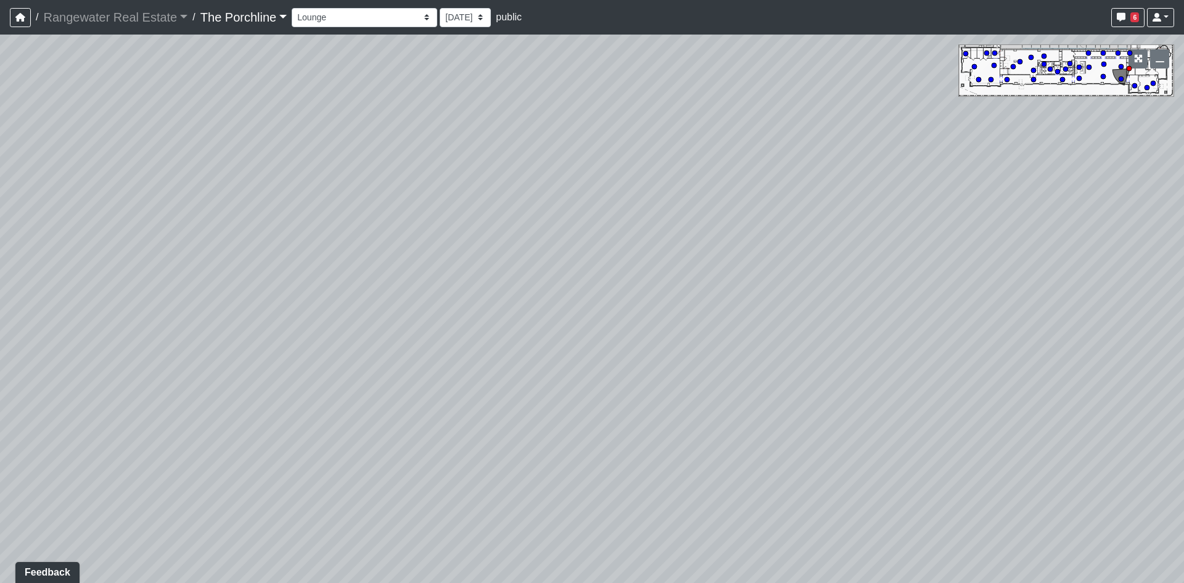
click at [518, 313] on div "Loading... Seating Loading... Mailroom Entry Loading... Lounge Entry Loading...…" at bounding box center [592, 309] width 1184 height 548
drag, startPoint x: 367, startPoint y: 162, endPoint x: 40, endPoint y: 157, distance: 326.8
click at [41, 158] on div "Loading... Seating Loading... Mailroom Entry Loading... Lounge Entry Loading...…" at bounding box center [592, 309] width 1184 height 548
click at [440, 324] on div "Loading... Seating Loading... Mailroom Entry Loading... Lounge Entry Loading...…" at bounding box center [592, 309] width 1184 height 548
drag, startPoint x: 411, startPoint y: 324, endPoint x: 791, endPoint y: 319, distance: 379.8
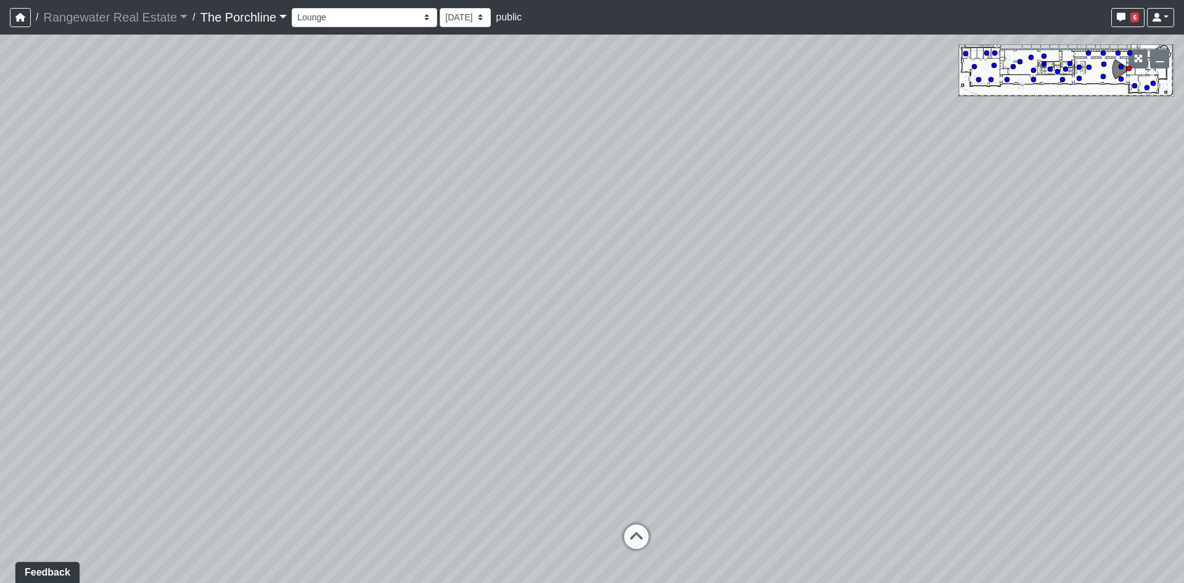
click at [791, 319] on div "Loading... Seating Loading... Mailroom Entry Loading... Lounge Entry Loading...…" at bounding box center [592, 309] width 1184 height 548
drag, startPoint x: 555, startPoint y: 336, endPoint x: 520, endPoint y: 332, distance: 35.3
click at [528, 333] on div "Loading... Seating Loading... Mailroom Entry Loading... Lounge Entry Loading...…" at bounding box center [592, 309] width 1184 height 548
drag, startPoint x: 484, startPoint y: 227, endPoint x: 497, endPoint y: 301, distance: 75.1
click at [496, 297] on div "Loading... Seating Loading... Mailroom Entry Loading... Lounge Entry Loading...…" at bounding box center [592, 309] width 1184 height 548
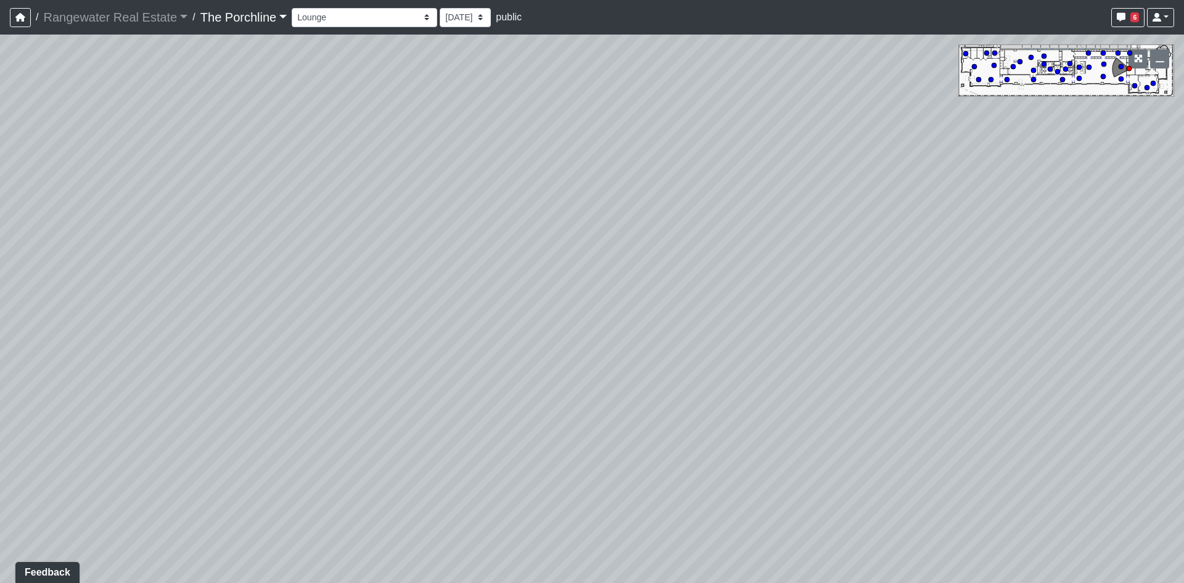
drag, startPoint x: 525, startPoint y: 326, endPoint x: 525, endPoint y: 319, distance: 6.8
click at [525, 319] on div "Loading... Seating Loading... Mailroom Entry Loading... Lounge Entry Loading...…" at bounding box center [592, 309] width 1184 height 548
click at [532, 520] on icon at bounding box center [548, 516] width 37 height 37
select select "vU75fXnQKgYPjQS2hB74VF"
drag, startPoint x: 485, startPoint y: 309, endPoint x: 604, endPoint y: 426, distance: 166.1
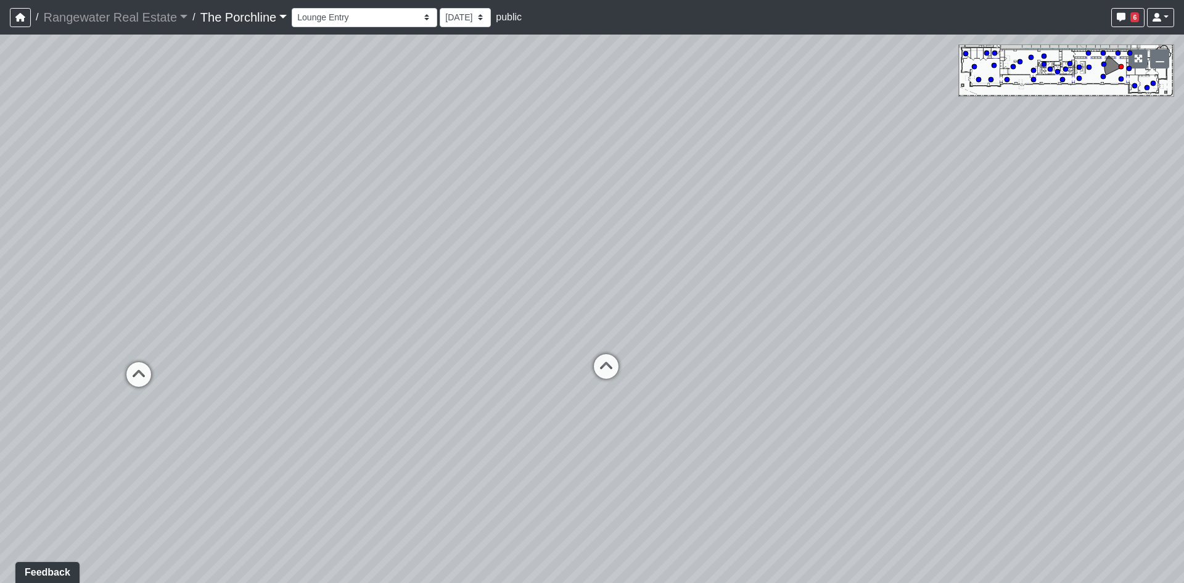
click at [604, 426] on div "Loading... Seating Loading... Mailroom Entry Loading... Lounge Entry Loading...…" at bounding box center [592, 309] width 1184 height 548
click at [440, 17] on select "9/29/2025 9/26/2025 8/15/2025 8/1/2025" at bounding box center [465, 17] width 51 height 19
select select "1N9XpftJkkEiNCK7vHjT2Z"
click at [440, 8] on select "9/29/2025 9/26/2025 8/15/2025 8/1/2025" at bounding box center [465, 17] width 51 height 19
select select "vU75fXnQKgYPjQS2hB74VF"
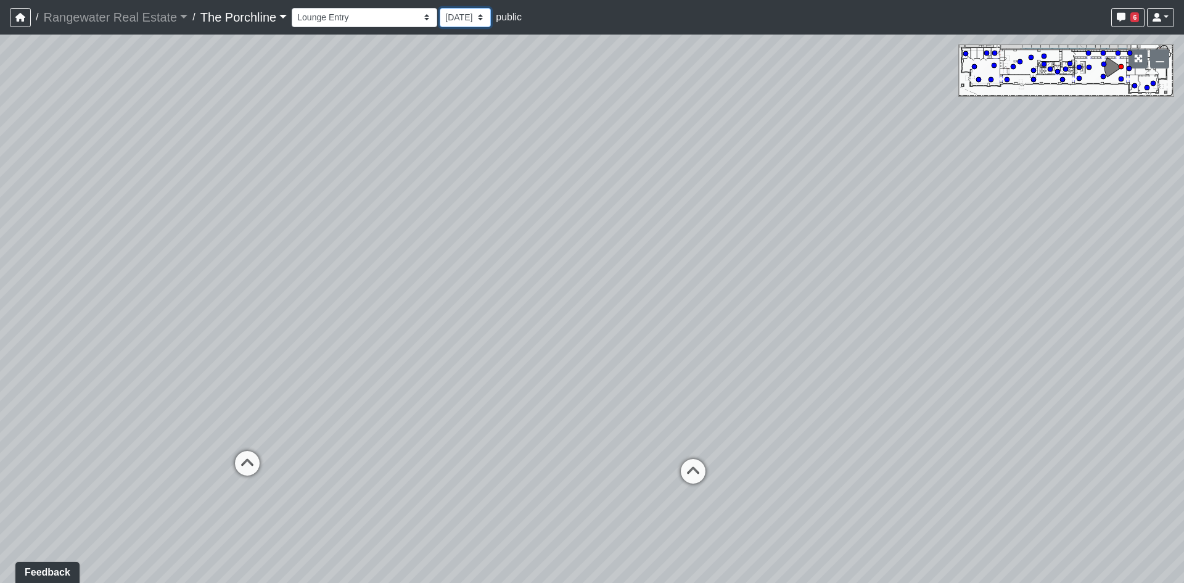
select select "1N9XpftJkkEiNCK7vHjT2Z"
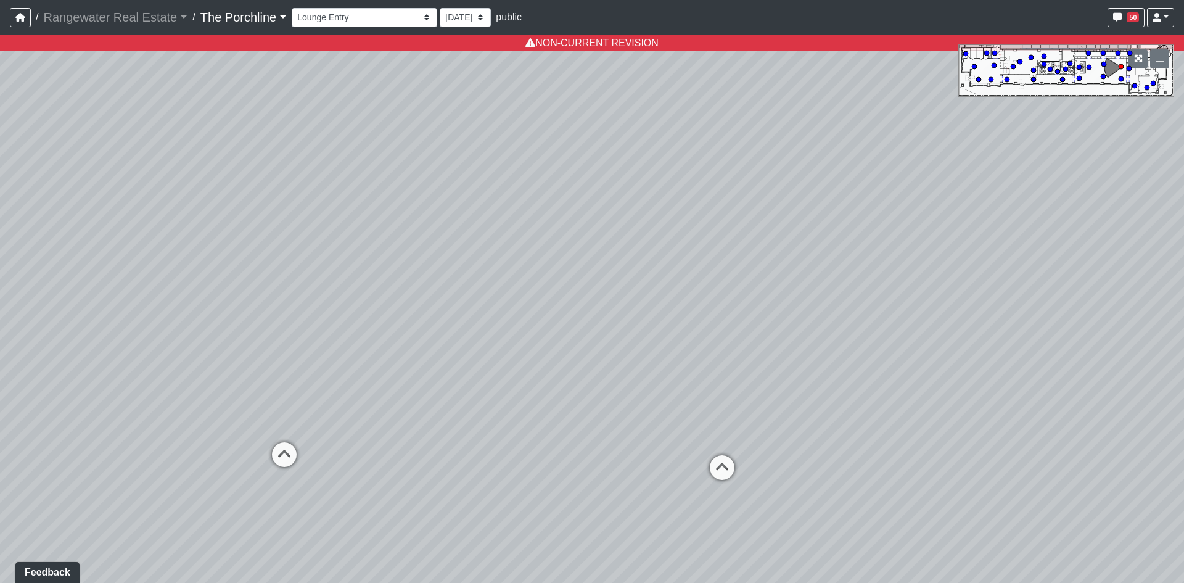
drag, startPoint x: 466, startPoint y: 309, endPoint x: 481, endPoint y: 308, distance: 14.8
click at [481, 308] on div "Loading... Seating Loading... Mailroom Entry Loading... Lounge Entry Loading...…" at bounding box center [592, 309] width 1184 height 548
drag, startPoint x: 399, startPoint y: 363, endPoint x: 860, endPoint y: 303, distance: 464.9
click at [788, 303] on div "Loading... Seating Loading... Mailroom Entry Loading... Lounge Entry Loading...…" at bounding box center [592, 309] width 1184 height 548
drag, startPoint x: 273, startPoint y: 352, endPoint x: 481, endPoint y: 361, distance: 208.6
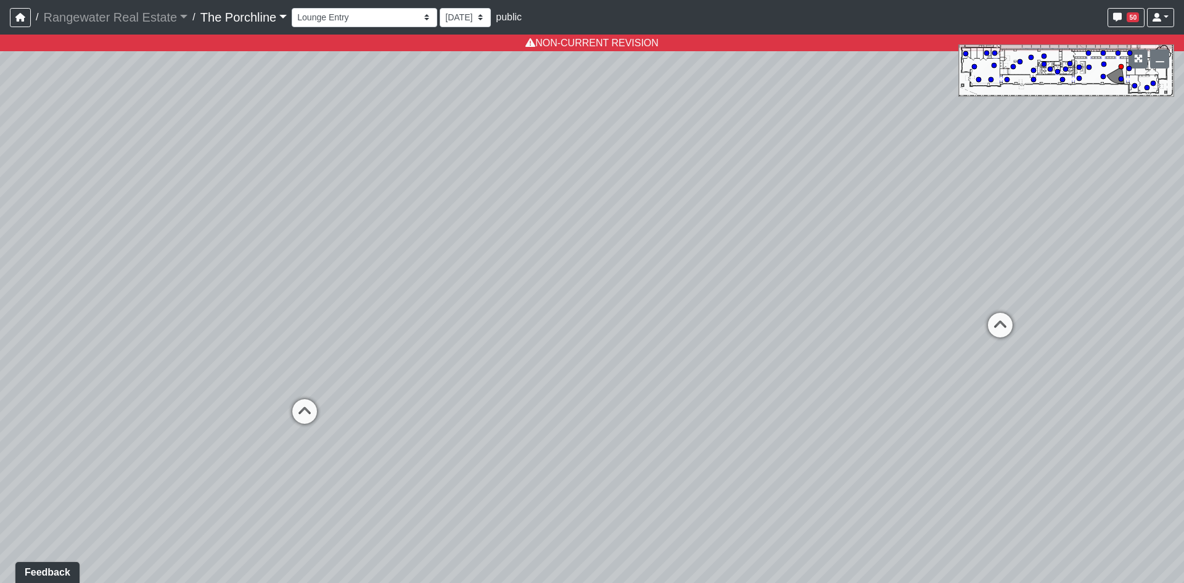
click at [464, 356] on div "Loading... Seating Loading... Mailroom Entry Loading... Lounge Entry Loading...…" at bounding box center [592, 309] width 1184 height 548
drag, startPoint x: 473, startPoint y: 391, endPoint x: 452, endPoint y: 392, distance: 21.6
click at [472, 391] on icon at bounding box center [471, 401] width 37 height 37
select select "a4weSHcD4zXeBUSAxmZBk8"
select select "1N9XpftJkkEiNCK7vHjT2Z"
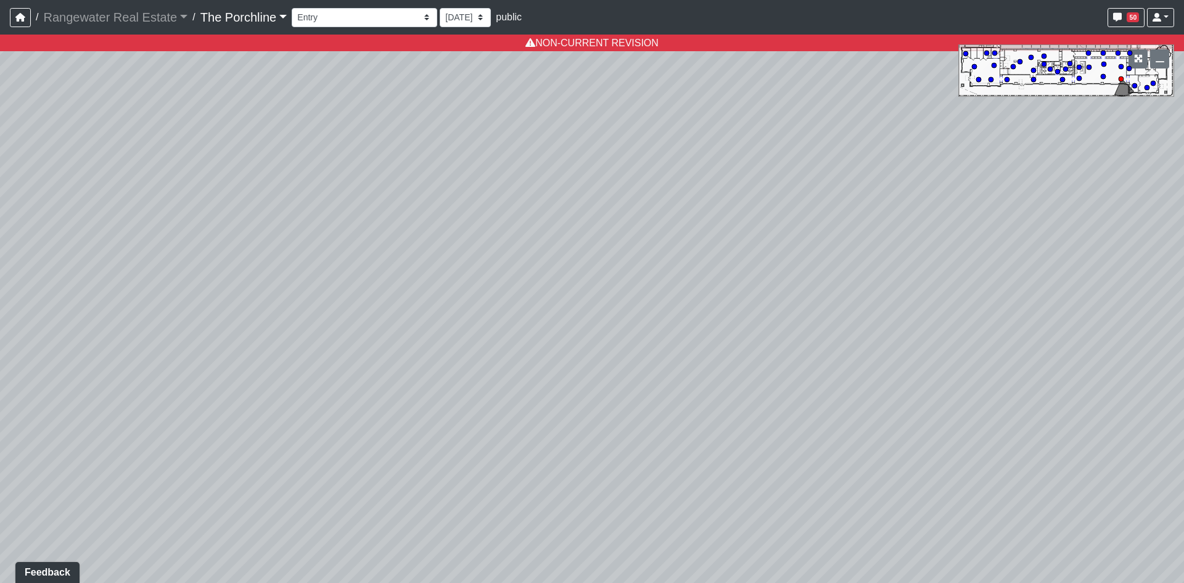
drag, startPoint x: 336, startPoint y: 363, endPoint x: 1170, endPoint y: 377, distance: 833.7
click at [1141, 374] on div "Loading... Seating Loading... Mailroom Entry Loading... Lounge Entry Loading...…" at bounding box center [592, 309] width 1184 height 548
drag, startPoint x: 752, startPoint y: 332, endPoint x: 1132, endPoint y: 338, distance: 379.8
click at [1132, 338] on div "Loading... Seating Loading... Mailroom Entry Loading... Lounge Entry Loading...…" at bounding box center [592, 309] width 1184 height 548
drag, startPoint x: 708, startPoint y: 302, endPoint x: 744, endPoint y: 258, distance: 56.5
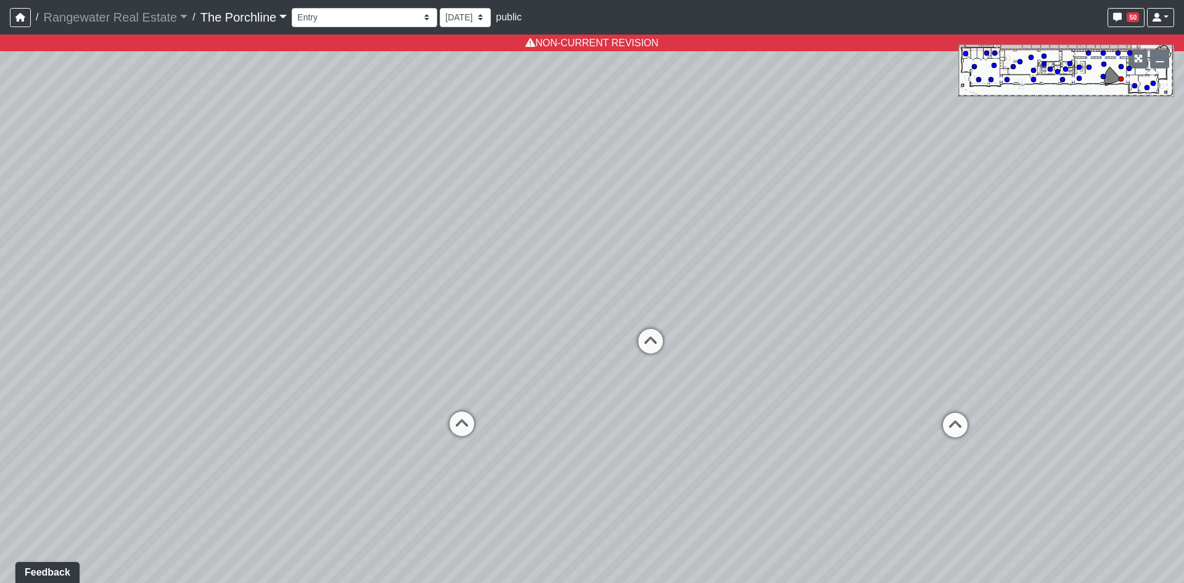
click at [778, 242] on div "Loading... Seating Loading... Mailroom Entry Loading... Lounge Entry Loading...…" at bounding box center [592, 309] width 1184 height 548
click at [959, 406] on icon at bounding box center [954, 412] width 37 height 37
select select "kjFmjChRYKYaGaiEfbLT2g"
drag, startPoint x: 549, startPoint y: 303, endPoint x: 898, endPoint y: 337, distance: 350.6
click at [898, 337] on div "Loading... Seating Loading... Mailroom Entry Loading... Lounge Entry Loading...…" at bounding box center [592, 309] width 1184 height 548
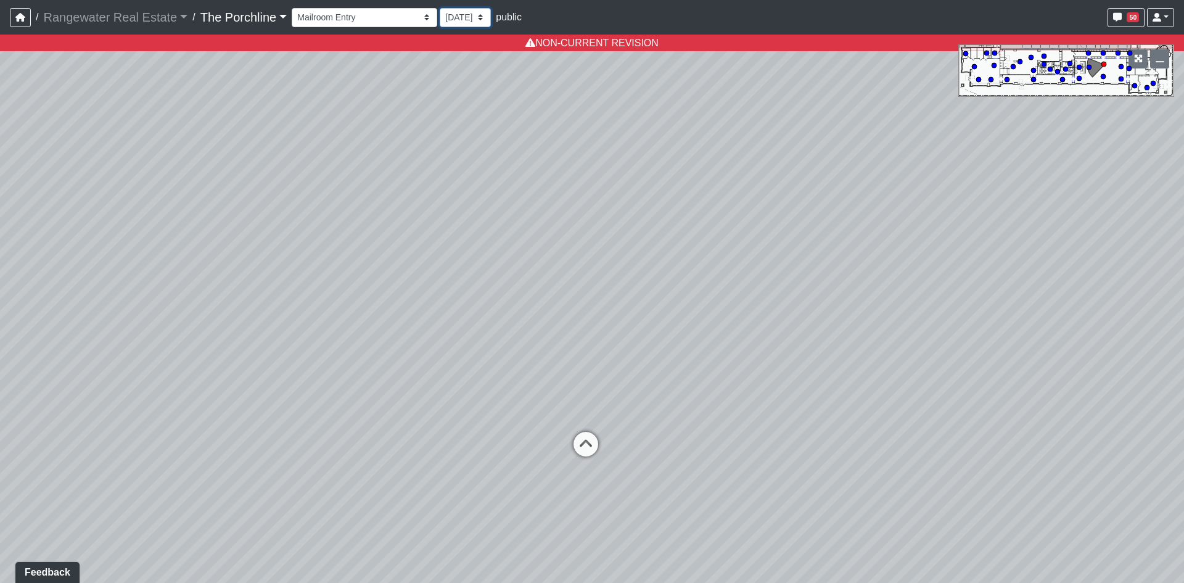
click at [440, 16] on select "9/29/2025 9/26/2025 8/15/2025 8/1/2025" at bounding box center [465, 17] width 51 height 19
select select "wsP19Sw8WnZDms3Wikr2Kb"
click at [440, 8] on select "9/29/2025 9/26/2025 8/15/2025 8/1/2025" at bounding box center [465, 17] width 51 height 19
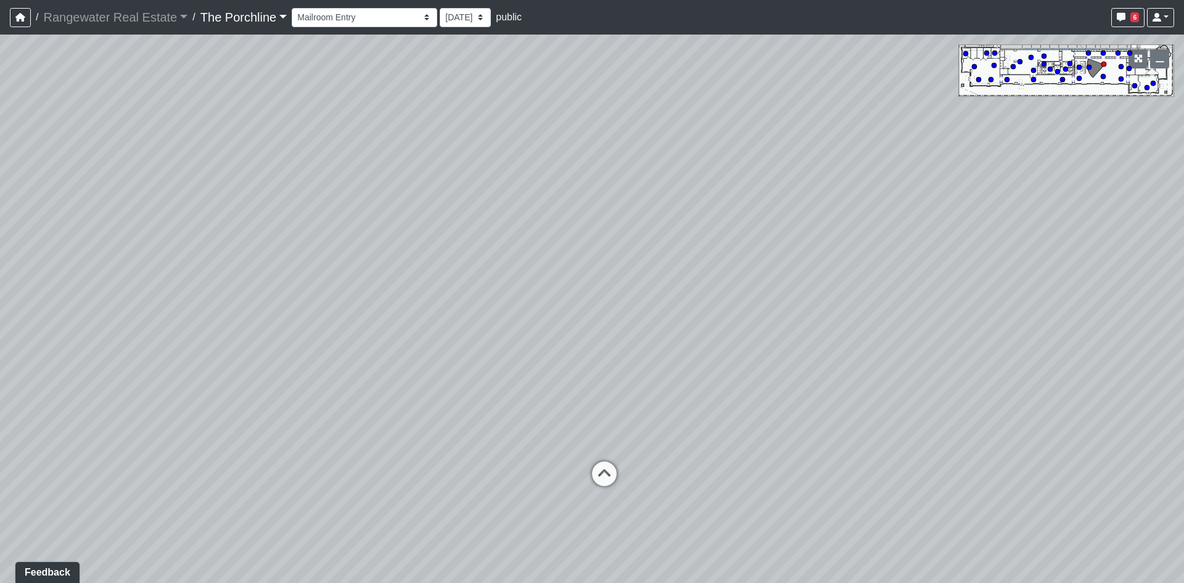
drag, startPoint x: 304, startPoint y: 334, endPoint x: 319, endPoint y: 358, distance: 28.6
click at [319, 358] on div "Loading... Seating Loading... Mailroom Entry Loading... Lounge Entry Loading...…" at bounding box center [592, 309] width 1184 height 548
drag, startPoint x: 410, startPoint y: 366, endPoint x: 422, endPoint y: 379, distance: 17.5
click at [422, 379] on div "Loading... Seating Loading... Mailroom Entry Loading... Lounge Entry Loading...…" at bounding box center [592, 309] width 1184 height 548
drag, startPoint x: 576, startPoint y: 423, endPoint x: 926, endPoint y: 373, distance: 353.7
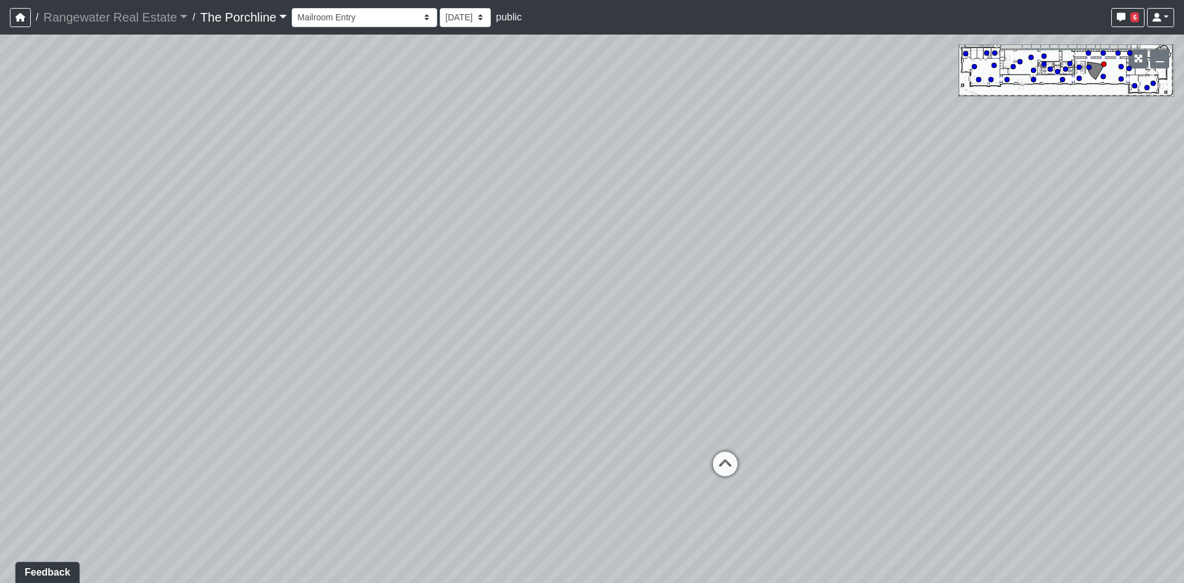
click at [767, 385] on div "Loading... Seating Loading... Mailroom Entry Loading... Lounge Entry Loading...…" at bounding box center [592, 309] width 1184 height 548
drag, startPoint x: 342, startPoint y: 279, endPoint x: 707, endPoint y: 399, distance: 384.7
click at [698, 398] on div "Loading... Seating Loading... Mailroom Entry Loading... Lounge Entry Loading...…" at bounding box center [592, 309] width 1184 height 548
drag, startPoint x: 544, startPoint y: 453, endPoint x: 600, endPoint y: 245, distance: 214.5
click at [604, 240] on div "Loading... Seating Loading... Mailroom Entry Loading... Lounge Entry Loading...…" at bounding box center [592, 309] width 1184 height 548
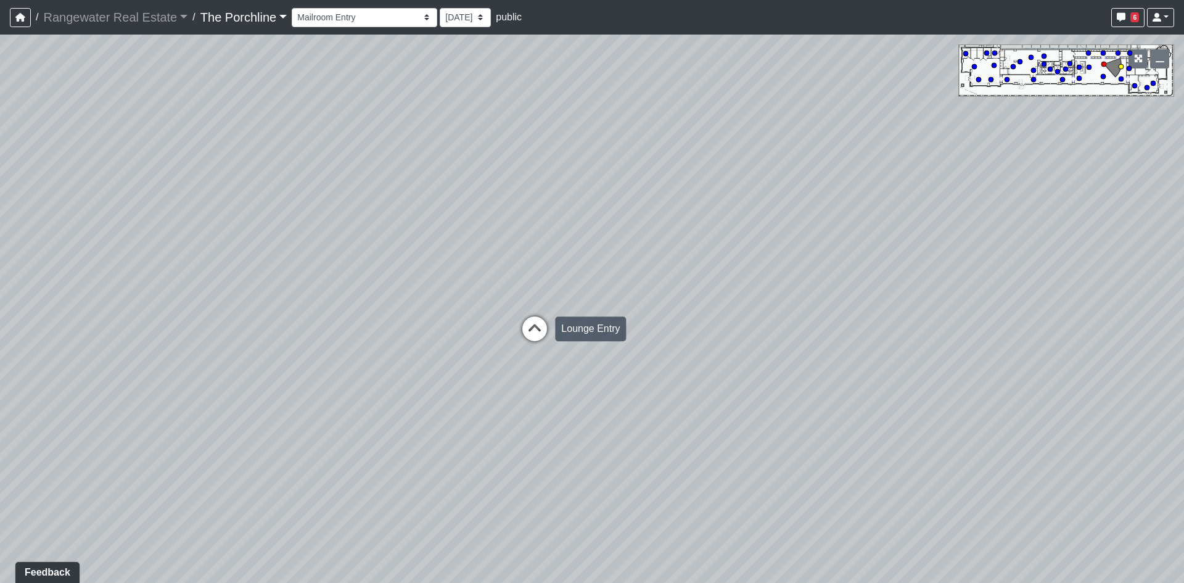
click at [543, 324] on icon at bounding box center [534, 334] width 37 height 37
drag, startPoint x: 862, startPoint y: 364, endPoint x: 367, endPoint y: 269, distance: 504.1
click at [475, 275] on div "Loading... Seating Loading... Mailroom Entry Loading... Lounge Entry Loading...…" at bounding box center [592, 309] width 1184 height 548
drag, startPoint x: 555, startPoint y: 197, endPoint x: 683, endPoint y: 403, distance: 243.1
click at [697, 419] on div "Loading... Seating Loading... Mailroom Entry Loading... Lounge Entry Loading...…" at bounding box center [592, 309] width 1184 height 548
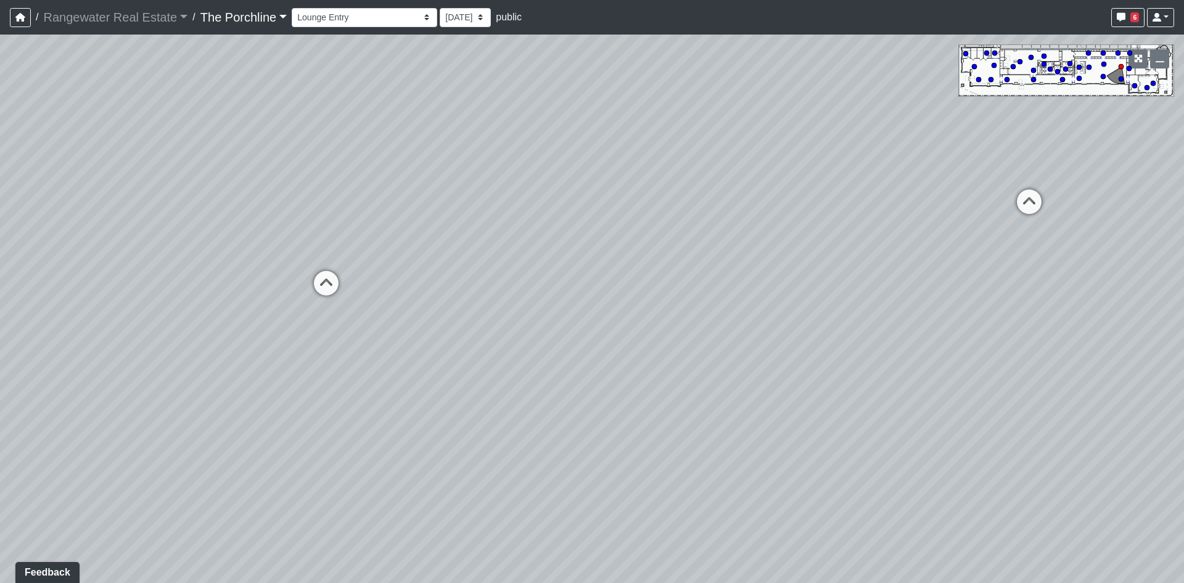
drag, startPoint x: 146, startPoint y: 256, endPoint x: 559, endPoint y: 233, distance: 413.1
click at [523, 226] on div "Loading... Seating Loading... Mailroom Entry Loading... Lounge Entry Loading...…" at bounding box center [592, 309] width 1184 height 548
drag, startPoint x: 531, startPoint y: 271, endPoint x: 643, endPoint y: 492, distance: 248.1
click at [643, 492] on div "Loading... Seating Loading... Mailroom Entry Loading... Lounge Entry Loading...…" at bounding box center [592, 309] width 1184 height 548
drag, startPoint x: 998, startPoint y: 428, endPoint x: 415, endPoint y: 313, distance: 593.9
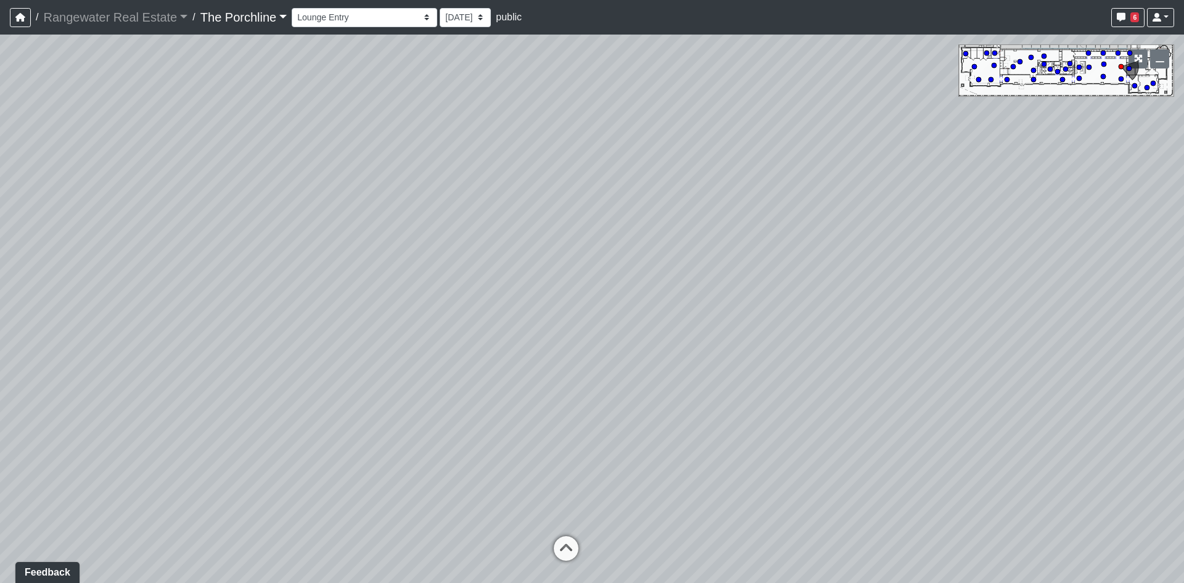
click at [448, 316] on div "Loading... Seating Loading... Mailroom Entry Loading... Lounge Entry Loading...…" at bounding box center [592, 309] width 1184 height 548
drag, startPoint x: 449, startPoint y: 215, endPoint x: 635, endPoint y: 459, distance: 306.7
click at [648, 469] on div "Loading... Seating Loading... Mailroom Entry Loading... Lounge Entry Loading...…" at bounding box center [592, 309] width 1184 height 548
click at [329, 501] on icon at bounding box center [323, 508] width 37 height 37
click at [219, 351] on div "Loading... Seating Loading... Mailroom Entry Loading... Lounge Entry Loading...…" at bounding box center [592, 309] width 1184 height 548
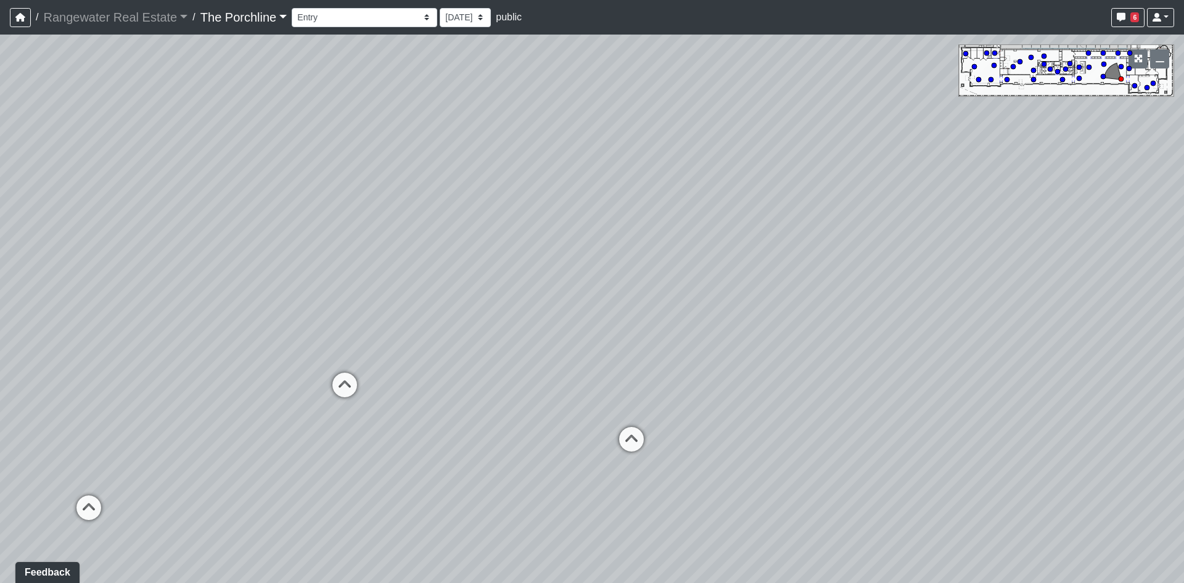
drag, startPoint x: 290, startPoint y: 303, endPoint x: 440, endPoint y: 517, distance: 261.7
click at [440, 520] on div "Loading... Seating Loading... Mailroom Entry Loading... Lounge Entry Loading...…" at bounding box center [592, 309] width 1184 height 548
drag, startPoint x: 194, startPoint y: 352, endPoint x: 426, endPoint y: 416, distance: 240.5
click at [380, 406] on div "Loading... Seating Loading... Mailroom Entry Loading... Lounge Entry Loading...…" at bounding box center [592, 309] width 1184 height 548
drag, startPoint x: 424, startPoint y: 483, endPoint x: 422, endPoint y: 407, distance: 75.9
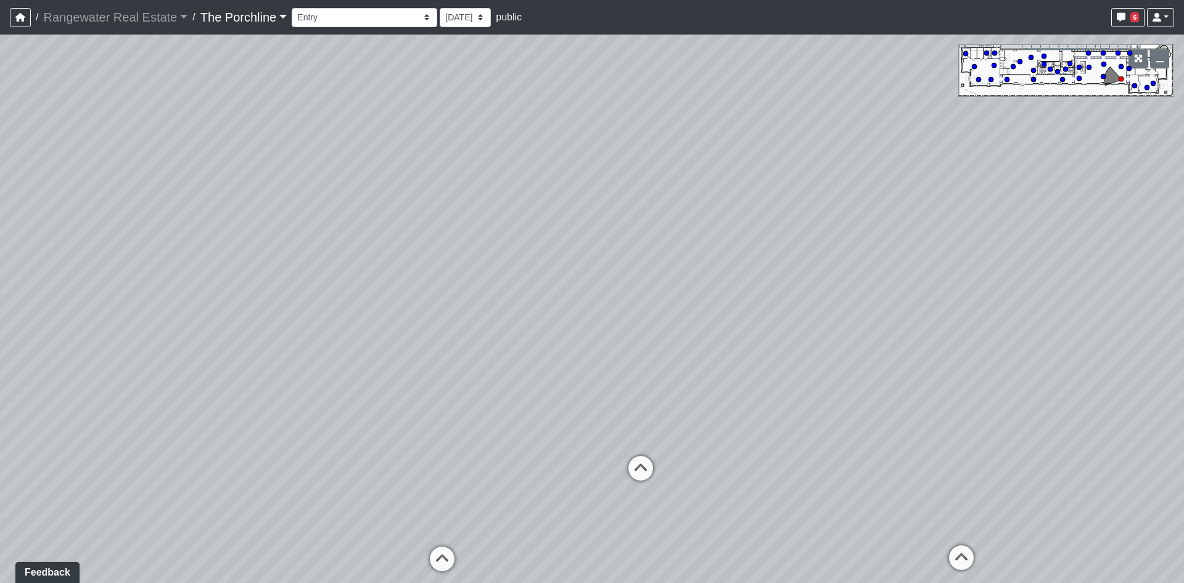
click at [422, 424] on div "Loading... Seating Loading... Mailroom Entry Loading... Lounge Entry Loading...…" at bounding box center [592, 309] width 1184 height 548
click at [438, 387] on icon at bounding box center [438, 389] width 37 height 37
click at [335, 329] on icon at bounding box center [349, 336] width 37 height 37
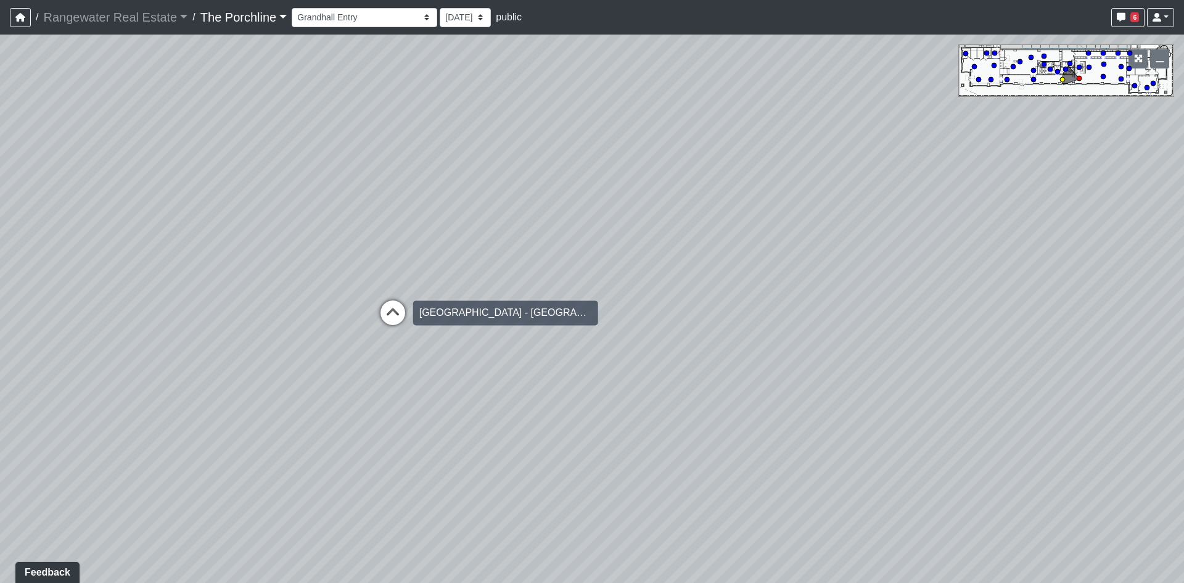
click at [389, 299] on div "Loading... Grand Hall - Grand Hall Entry" at bounding box center [392, 312] width 37 height 37
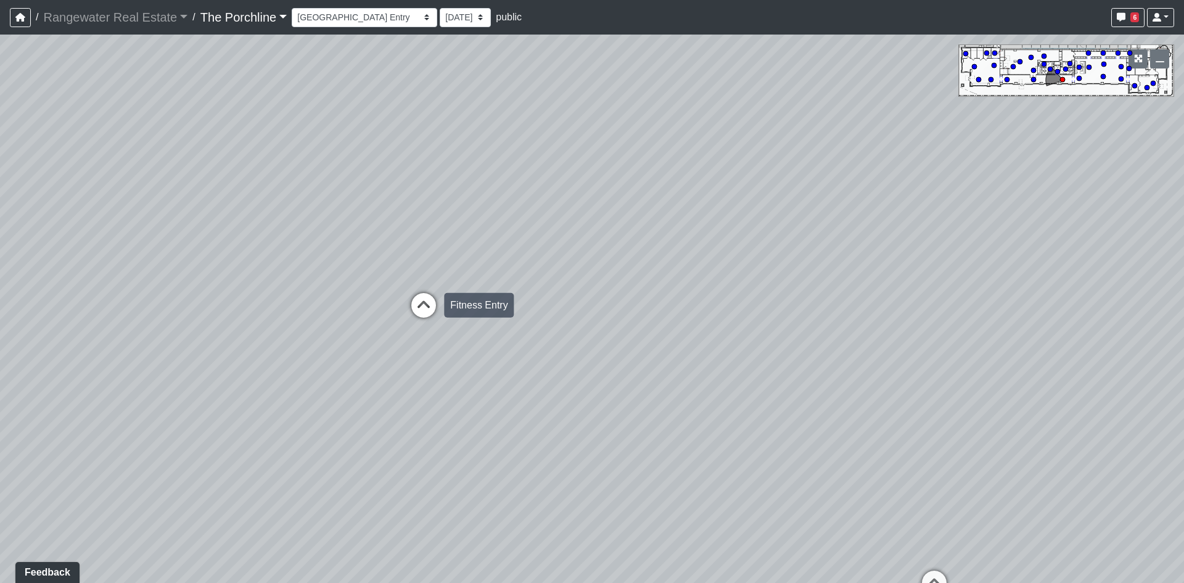
click at [409, 311] on icon at bounding box center [423, 311] width 37 height 37
drag, startPoint x: 821, startPoint y: 397, endPoint x: 0, endPoint y: 173, distance: 850.7
click at [14, 191] on div "Loading... Seating Loading... Mailroom Entry Loading... Lounge Entry Loading...…" at bounding box center [592, 309] width 1184 height 548
drag, startPoint x: 624, startPoint y: 261, endPoint x: 109, endPoint y: 394, distance: 532.3
click at [108, 393] on div "Loading... Seating Loading... Mailroom Entry Loading... Lounge Entry Loading...…" at bounding box center [592, 309] width 1184 height 548
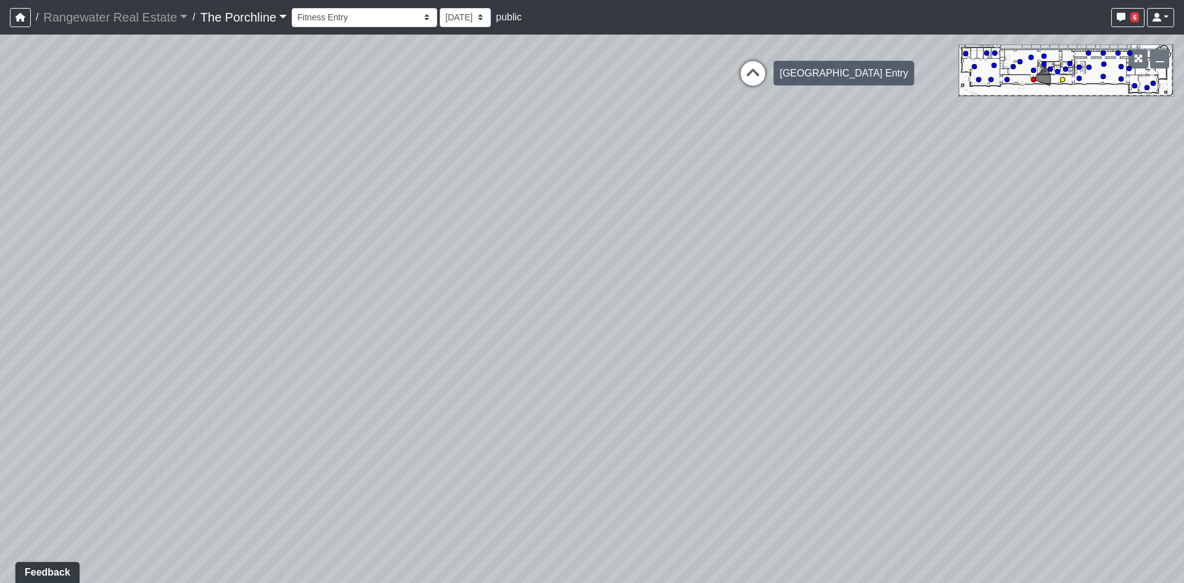
click at [753, 73] on icon at bounding box center [752, 79] width 37 height 37
drag
click at [1183, 327] on html "/ Rangewater Real Estate Rangewater Real Estate Loading... / The Porchline The …" at bounding box center [592, 291] width 1184 height 583
click at [832, 264] on div "Loading... Seating Loading... Mailroom Entry Loading... Lounge Entry Loading...…" at bounding box center [592, 309] width 1184 height 548
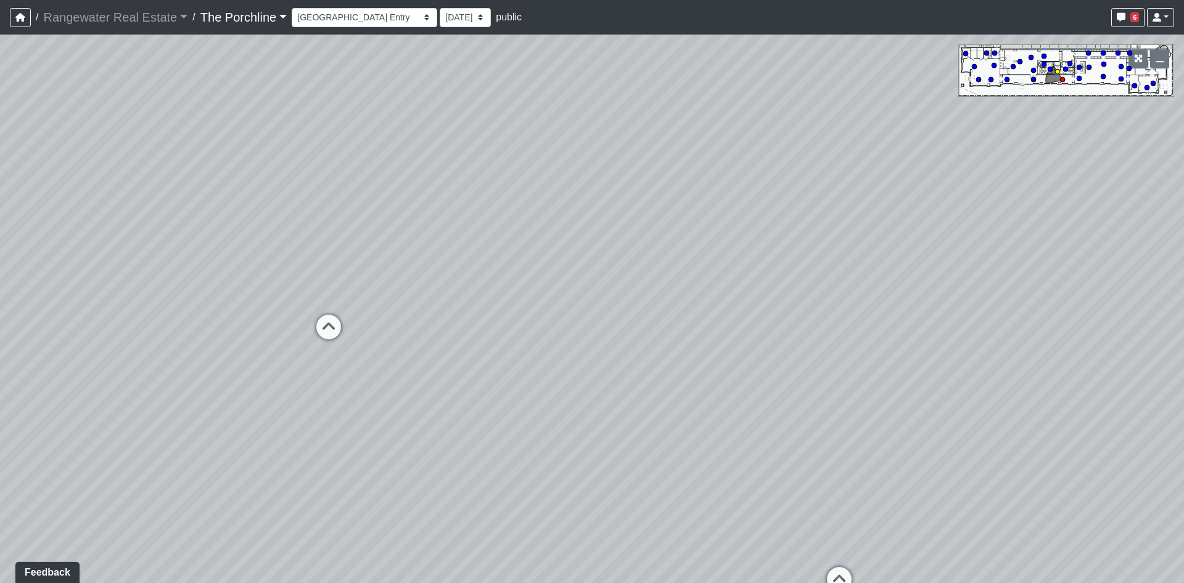
click at [840, 575] on icon at bounding box center [839, 585] width 37 height 37
click at [0, 134] on div "Loading... Seating Loading... Mailroom Entry Loading... Lounge Entry Loading...…" at bounding box center [592, 309] width 1184 height 548
drag, startPoint x: 245, startPoint y: 269, endPoint x: 910, endPoint y: 518, distance: 709.7
click at [863, 514] on div "Loading... Seating Loading... Mailroom Entry Loading... Lounge Entry Loading...…" at bounding box center [592, 309] width 1184 height 548
drag, startPoint x: 306, startPoint y: 211, endPoint x: 949, endPoint y: 210, distance: 643.0
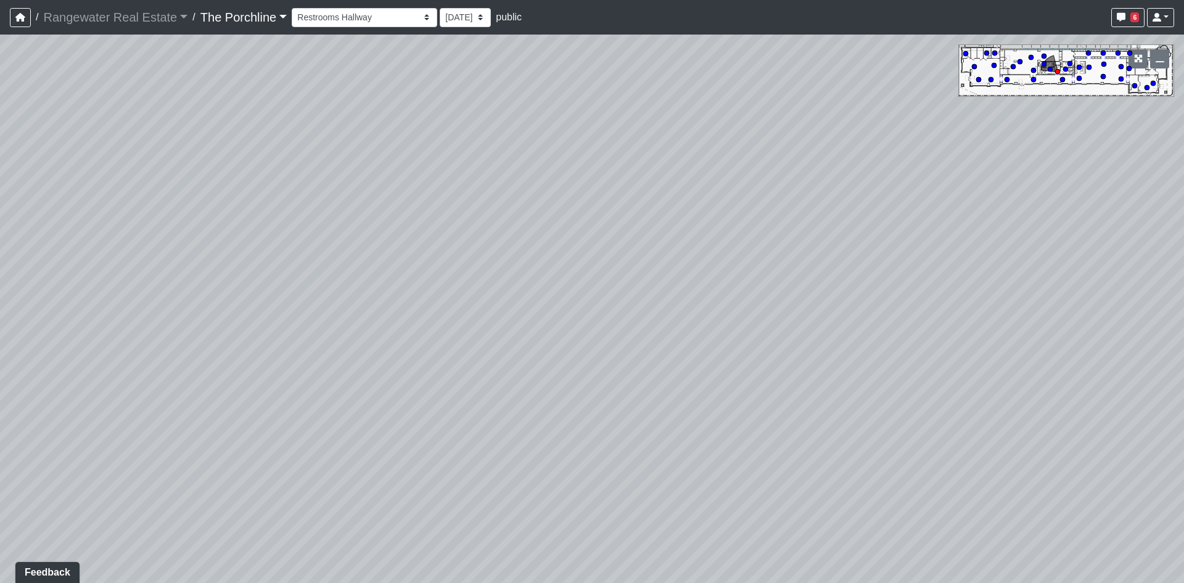
click at [926, 216] on div "Loading... Seating Loading... Mailroom Entry Loading... Lounge Entry Loading...…" at bounding box center [592, 309] width 1184 height 548
drag, startPoint x: 510, startPoint y: 250, endPoint x: 747, endPoint y: 422, distance: 291.8
click at [747, 422] on div "Loading... Seating Loading... Mailroom Entry Loading... Lounge Entry Loading...…" at bounding box center [592, 309] width 1184 height 548
drag, startPoint x: 656, startPoint y: 330, endPoint x: 313, endPoint y: 145, distance: 390.3
click at [315, 151] on div "Loading... Seating Loading... Mailroom Entry Loading... Lounge Entry Loading...…" at bounding box center [592, 309] width 1184 height 548
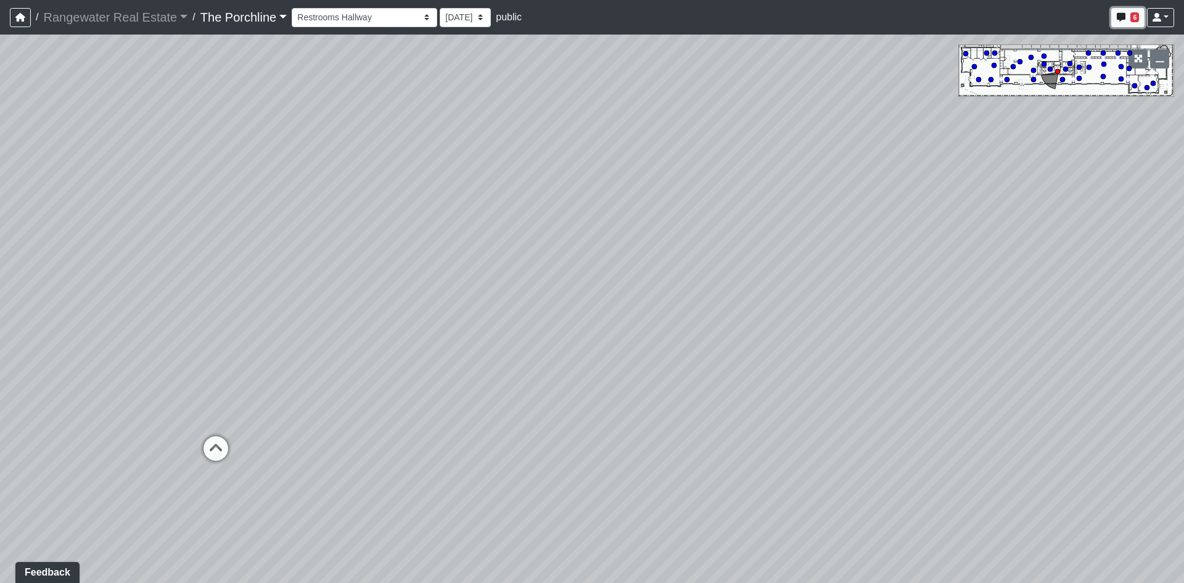
click at [1127, 22] on button "6" at bounding box center [1127, 17] width 33 height 19
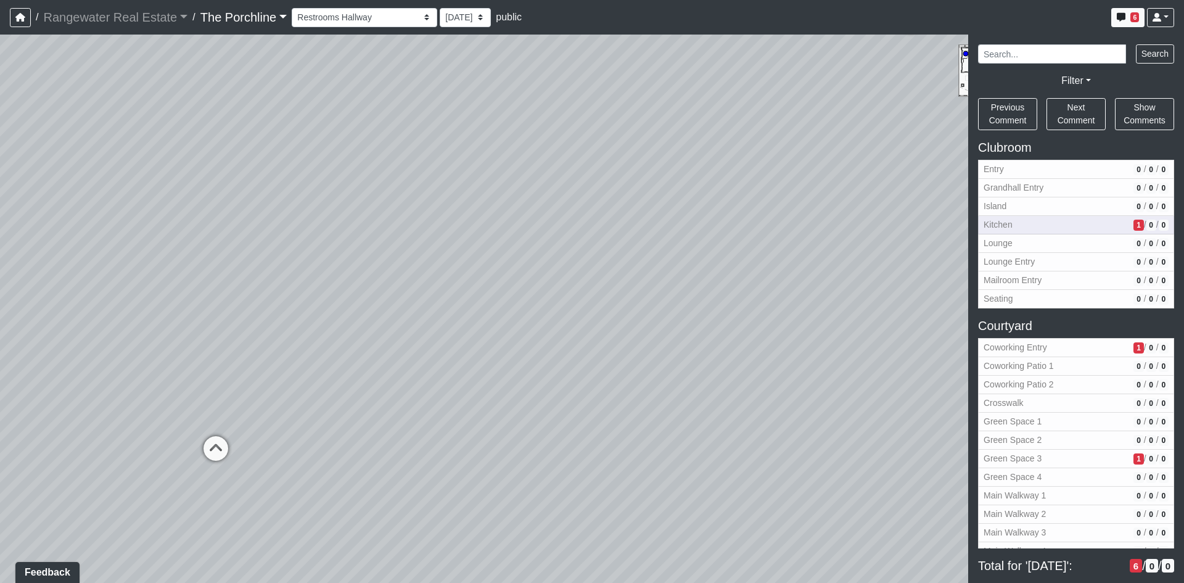
click at [1069, 231] on span "Kitchen" at bounding box center [1055, 224] width 145 height 13
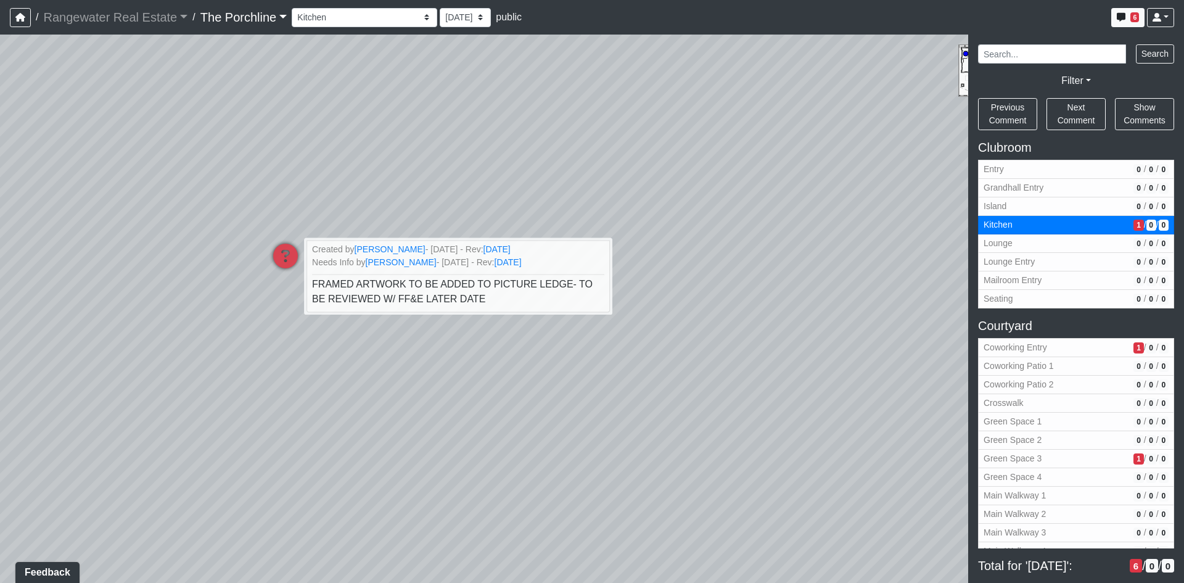
drag, startPoint x: 382, startPoint y: 292, endPoint x: 321, endPoint y: 380, distance: 106.7
click at [321, 380] on div "Loading... Seating Loading... Mailroom Entry Loading... Lounge Entry Loading...…" at bounding box center [592, 309] width 1184 height 548
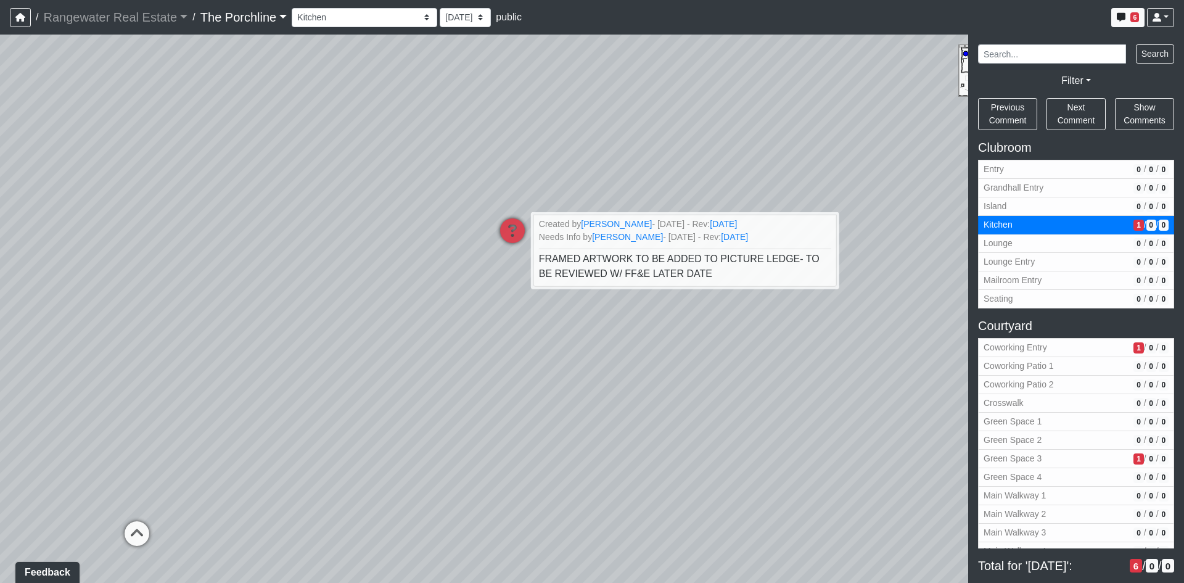
drag, startPoint x: 446, startPoint y: 364, endPoint x: 822, endPoint y: 258, distance: 390.3
click at [805, 270] on div "Loading... Seating Loading... Mailroom Entry Loading... Lounge Entry Loading...…" at bounding box center [592, 309] width 1184 height 548
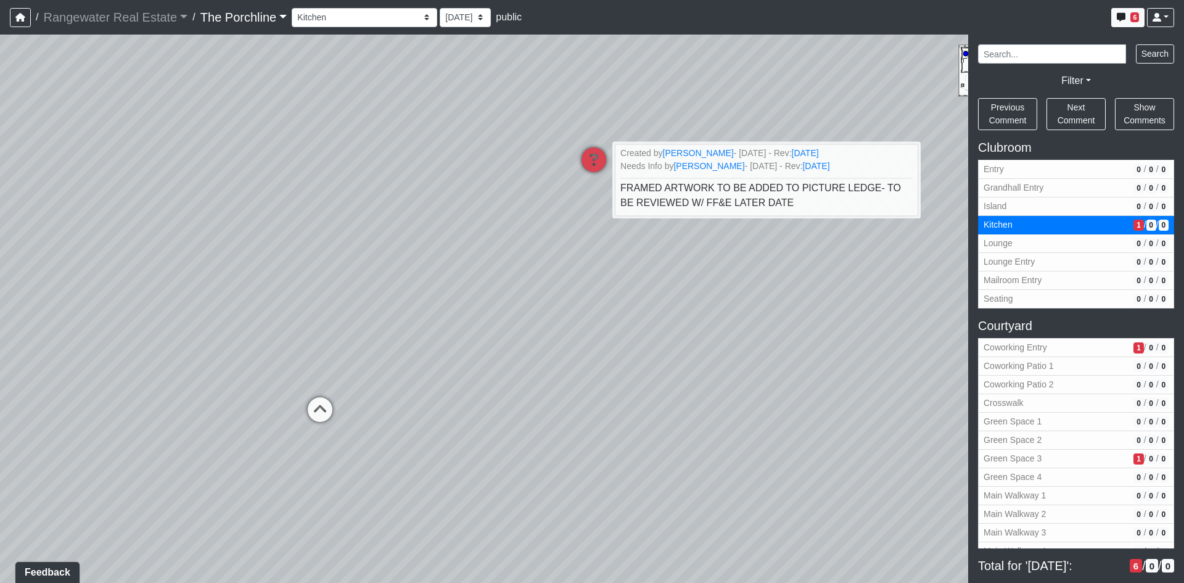
drag, startPoint x: 521, startPoint y: 292, endPoint x: 824, endPoint y: 287, distance: 303.4
click at [682, 290] on div "Loading... Seating Loading... Mailroom Entry Loading... Lounge Entry Loading...…" at bounding box center [592, 309] width 1184 height 548
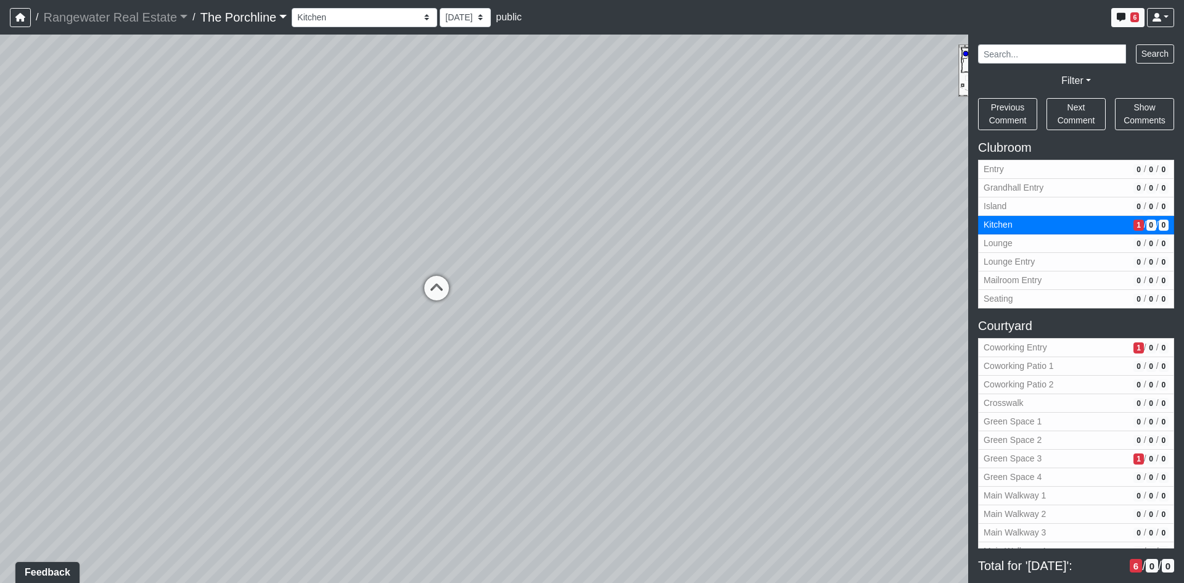
drag, startPoint x: 658, startPoint y: 281, endPoint x: 693, endPoint y: 275, distance: 35.7
click at [670, 279] on div "Loading... Seating Loading... Mailroom Entry Loading... Lounge Entry Loading...…" at bounding box center [592, 309] width 1184 height 548
click at [1056, 352] on span "Coworking Entry" at bounding box center [1055, 347] width 145 height 13
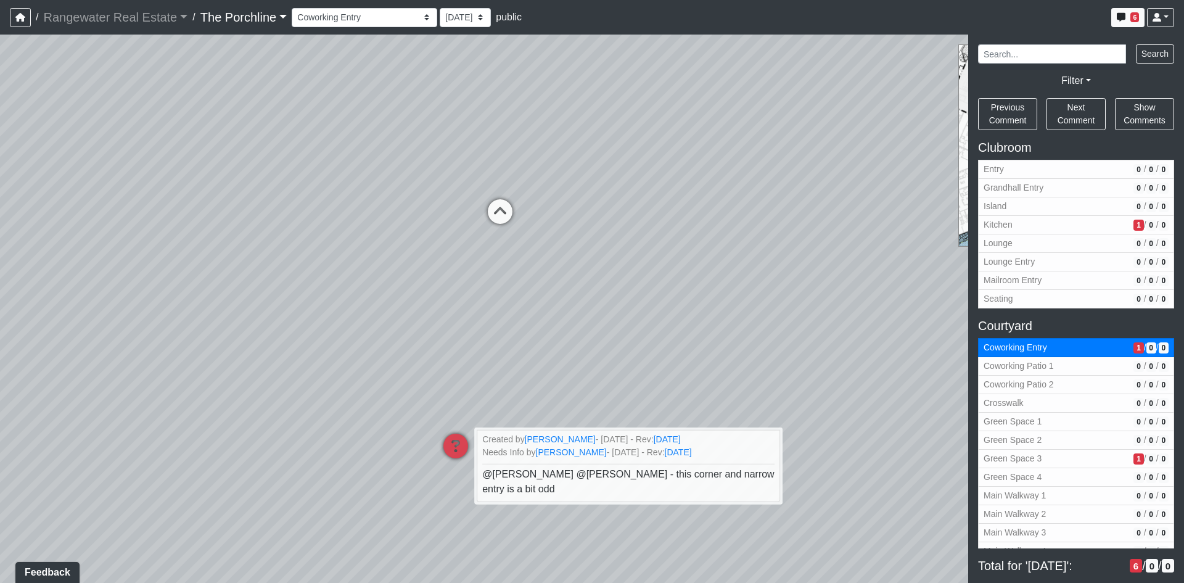
drag, startPoint x: 341, startPoint y: 174, endPoint x: 400, endPoint y: 507, distance: 338.7
click at [400, 508] on div "Loading... Seating Loading... Mailroom Entry Loading... Lounge Entry Loading...…" at bounding box center [592, 309] width 1184 height 548
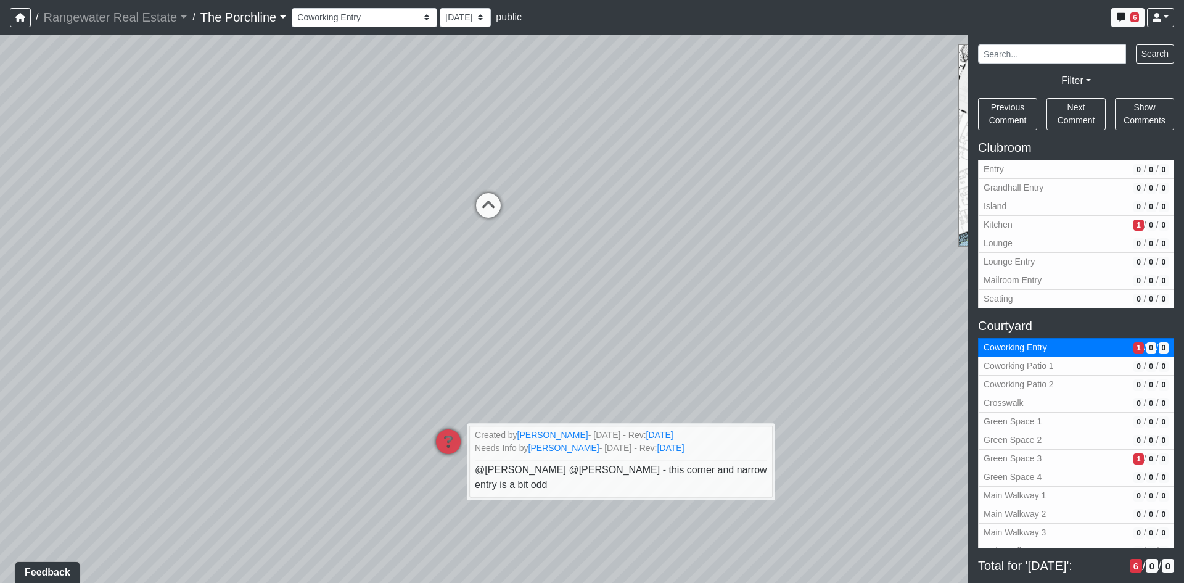
drag, startPoint x: 427, startPoint y: 481, endPoint x: 402, endPoint y: 340, distance: 144.0
click at [402, 340] on div "Loading... Seating Loading... Mailroom Entry Loading... Lounge Entry Loading...…" at bounding box center [592, 309] width 1184 height 548
click at [1050, 456] on span "Green Space 3" at bounding box center [1055, 458] width 145 height 13
select select "kvXZQub5ydMztgY7vz7DiF"
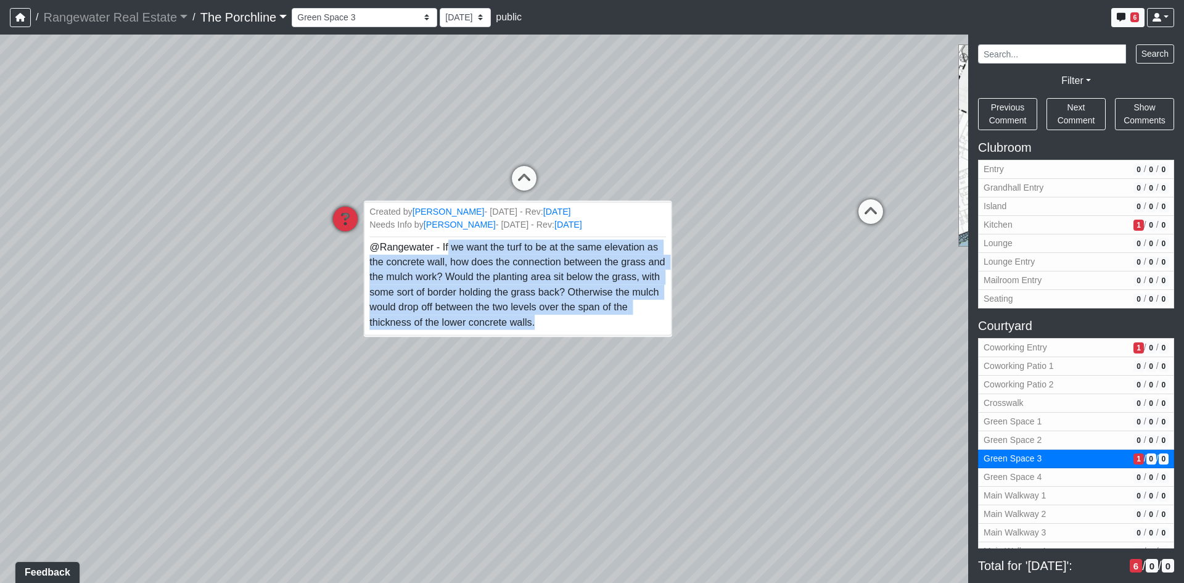
drag, startPoint x: 446, startPoint y: 246, endPoint x: 552, endPoint y: 329, distance: 135.3
click at [552, 329] on li "Created by Sean Graefen - 9/25/2025 - Rev: 8/15/2025 Needs Info by Sean Graefen…" at bounding box center [518, 268] width 308 height 133
click at [597, 365] on div "Loading... Seating Loading... Mailroom Entry Loading... Lounge Entry Loading...…" at bounding box center [592, 309] width 1184 height 548
click at [382, 372] on div "Loading... Seating Loading... Mailroom Entry Loading... Lounge Entry Loading...…" at bounding box center [592, 309] width 1184 height 548
click at [644, 383] on div "Loading... Seating Loading... Mailroom Entry Loading... Lounge Entry Loading...…" at bounding box center [592, 309] width 1184 height 548
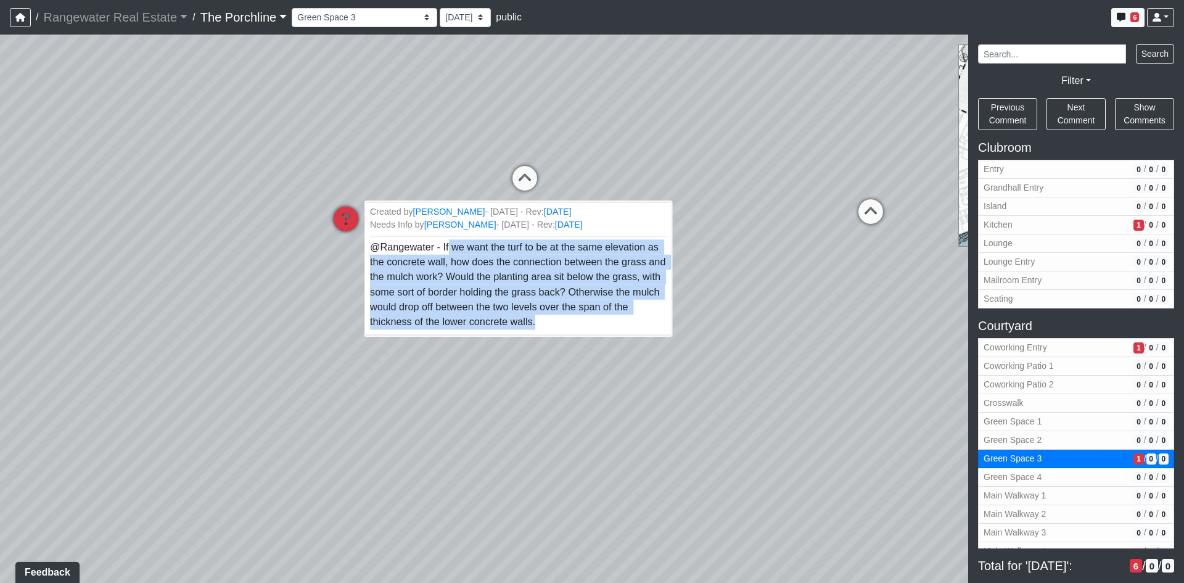
click at [614, 321] on li "Created by Sean Graefen - 9/25/2025 - Rev: 8/15/2025 Needs Info by Sean Graefen…" at bounding box center [518, 268] width 308 height 133
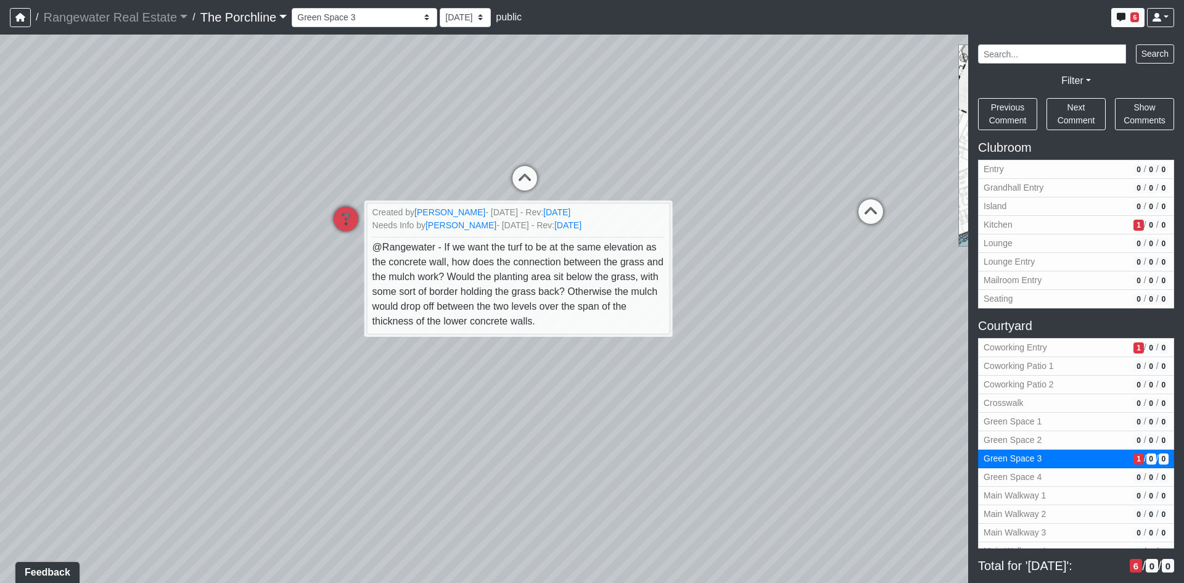
click at [766, 321] on div "Loading... Seating Loading... Mailroom Entry Loading... Lounge Entry Loading...…" at bounding box center [592, 309] width 1184 height 548
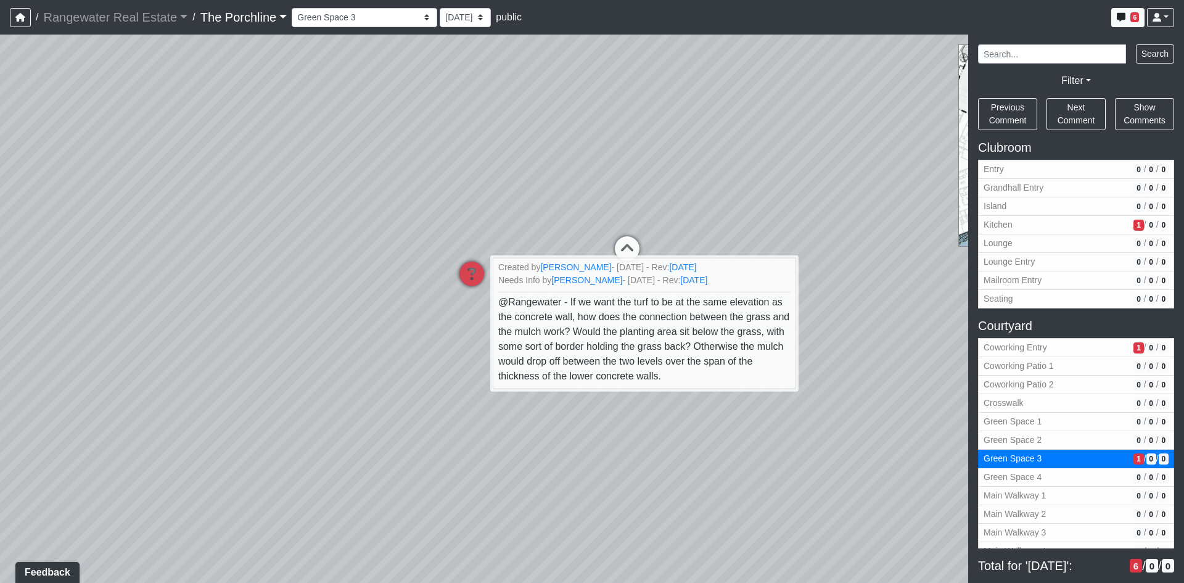
drag, startPoint x: 579, startPoint y: 388, endPoint x: 744, endPoint y: 469, distance: 183.4
click at [743, 469] on div "Loading... Seating Loading... Mailroom Entry Loading... Lounge Entry Loading...…" at bounding box center [592, 309] width 1184 height 548
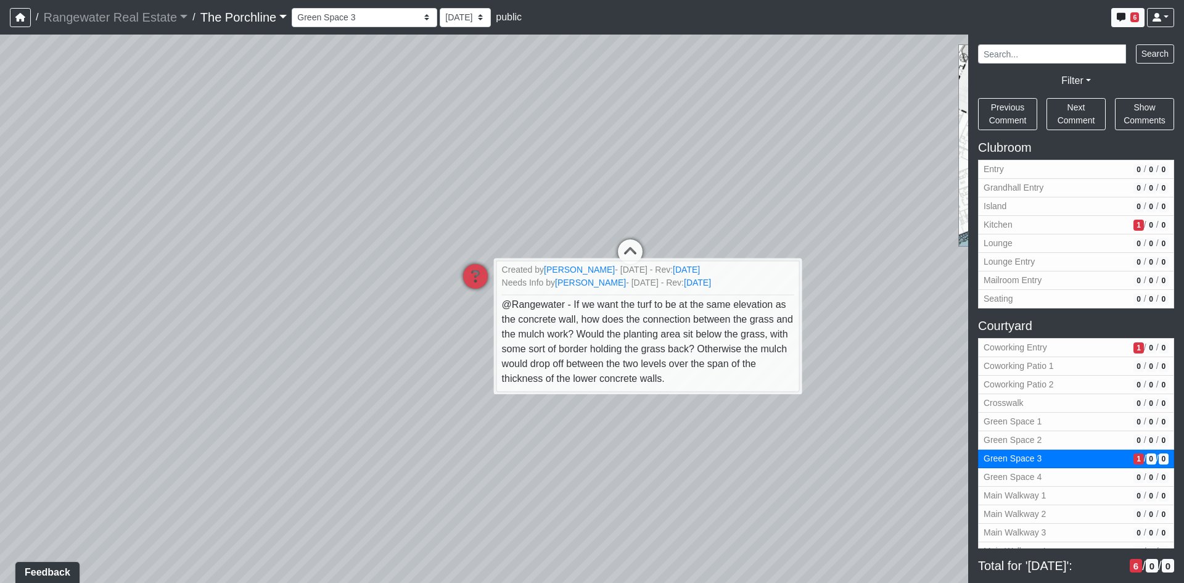
click at [343, 334] on div "Loading... Seating Loading... Mailroom Entry Loading... Lounge Entry Loading...…" at bounding box center [592, 309] width 1184 height 548
click at [354, 362] on div "Loading... Seating Loading... Mailroom Entry Loading... Lounge Entry Loading...…" at bounding box center [592, 309] width 1184 height 548
click at [14, 17] on button "button" at bounding box center [20, 17] width 21 height 19
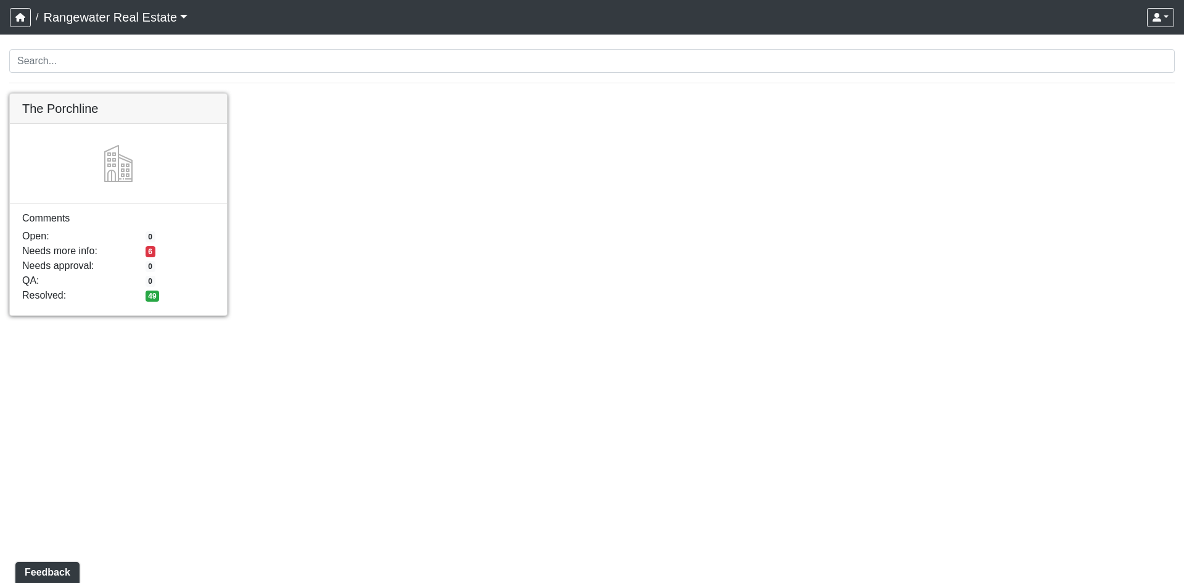
click at [133, 94] on link at bounding box center [118, 94] width 217 height 0
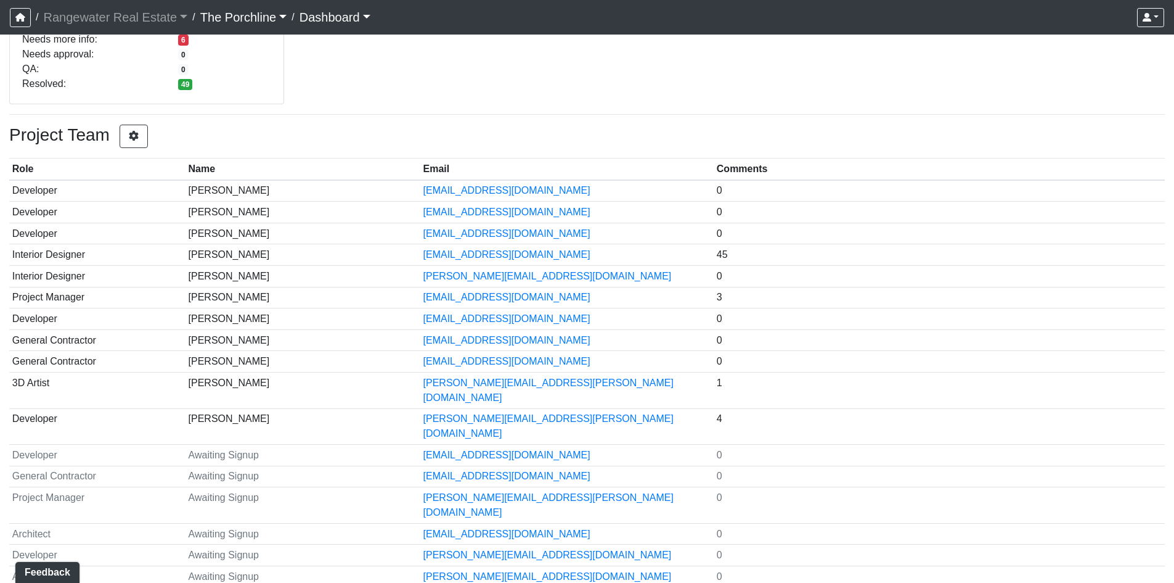
scroll to position [218, 0]
click at [143, 127] on button "button" at bounding box center [134, 135] width 28 height 23
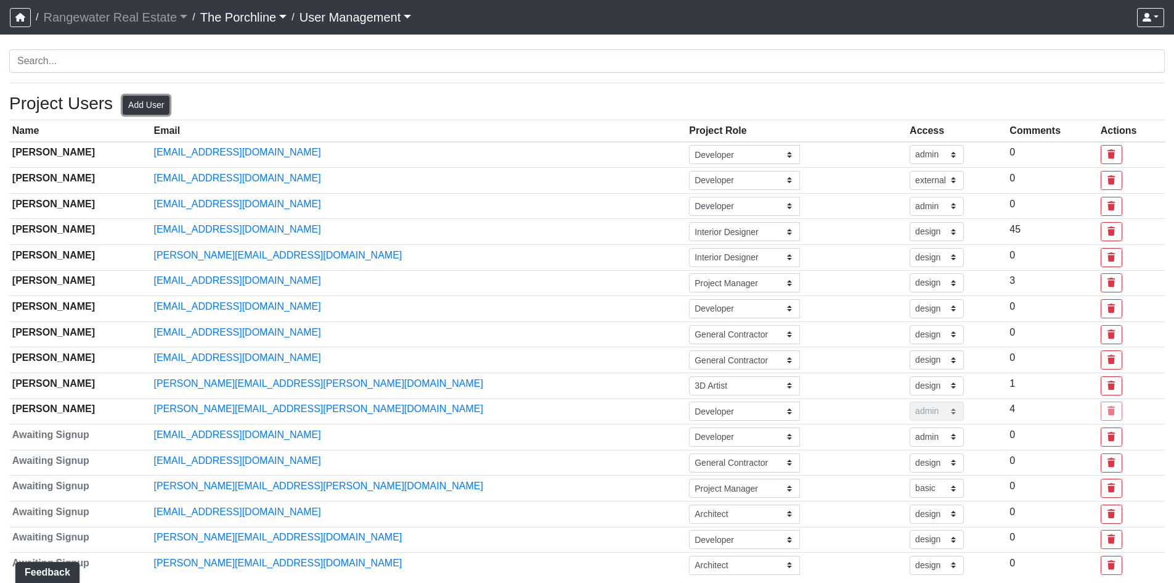
click at [148, 101] on button "Add User" at bounding box center [146, 105] width 47 height 19
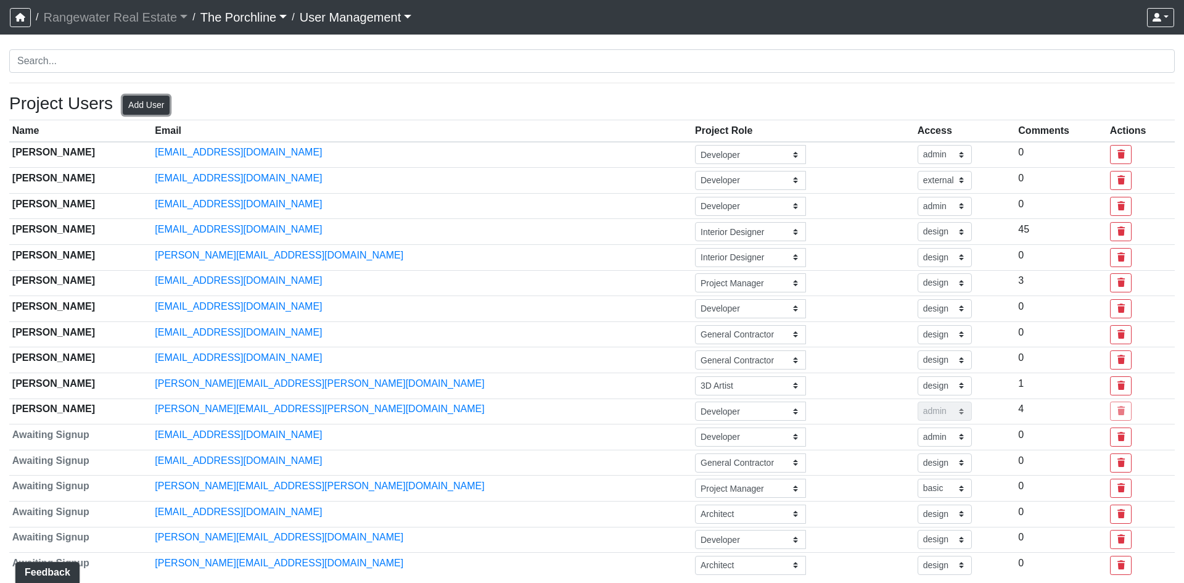
select select "basic"
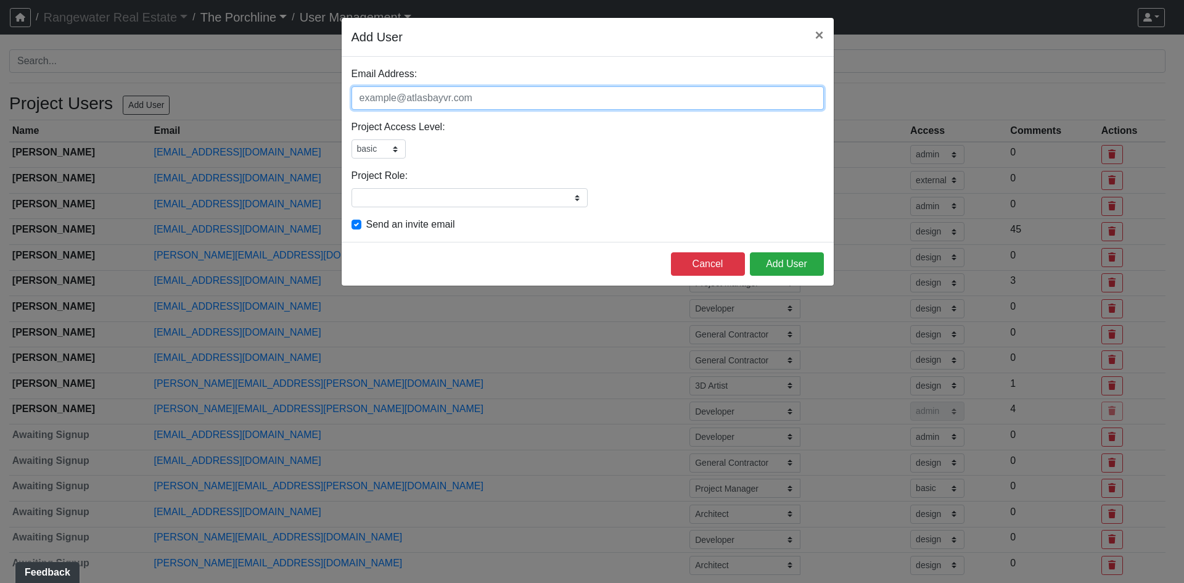
click at [512, 98] on input "Email Address:" at bounding box center [587, 97] width 472 height 23
click at [443, 94] on input "KK" at bounding box center [587, 97] width 472 height 23
paste input "[PERSON_NAME] <[EMAIL_ADDRESS][DOMAIN_NAME]>"
drag, startPoint x: 461, startPoint y: 100, endPoint x: 258, endPoint y: 105, distance: 202.9
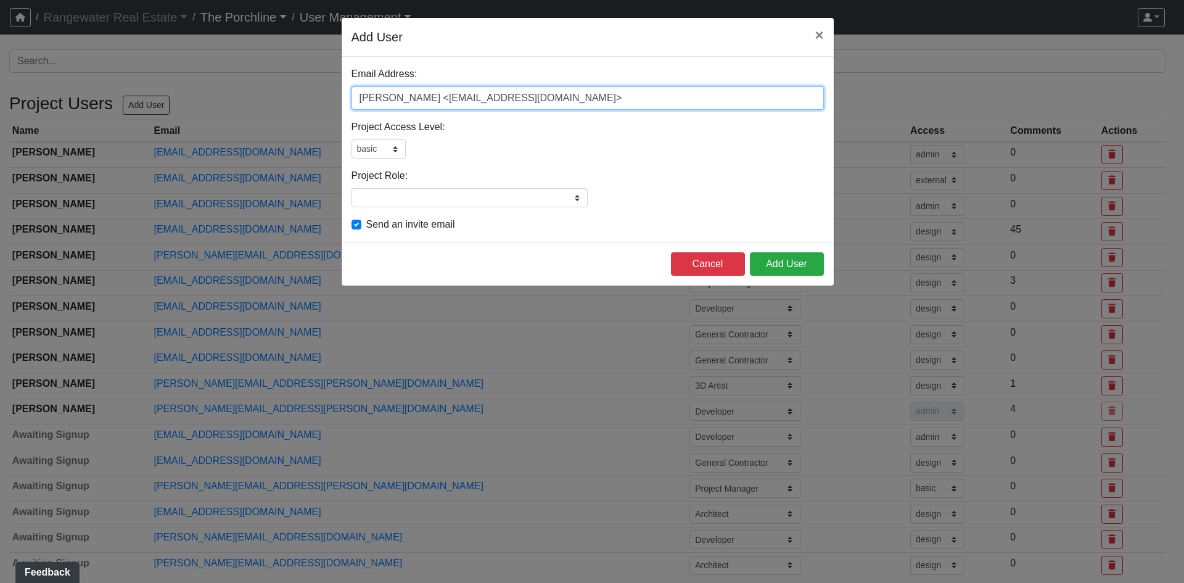
click at [258, 105] on form "Add User × Email Address: [PERSON_NAME] <[EMAIL_ADDRESS][DOMAIN_NAME]> Please a…" at bounding box center [587, 151] width 1174 height 269
click at [599, 97] on input "[EMAIL_ADDRESS][DOMAIN_NAME]>" at bounding box center [587, 97] width 472 height 23
type input "[EMAIL_ADDRESS][DOMAIN_NAME]"
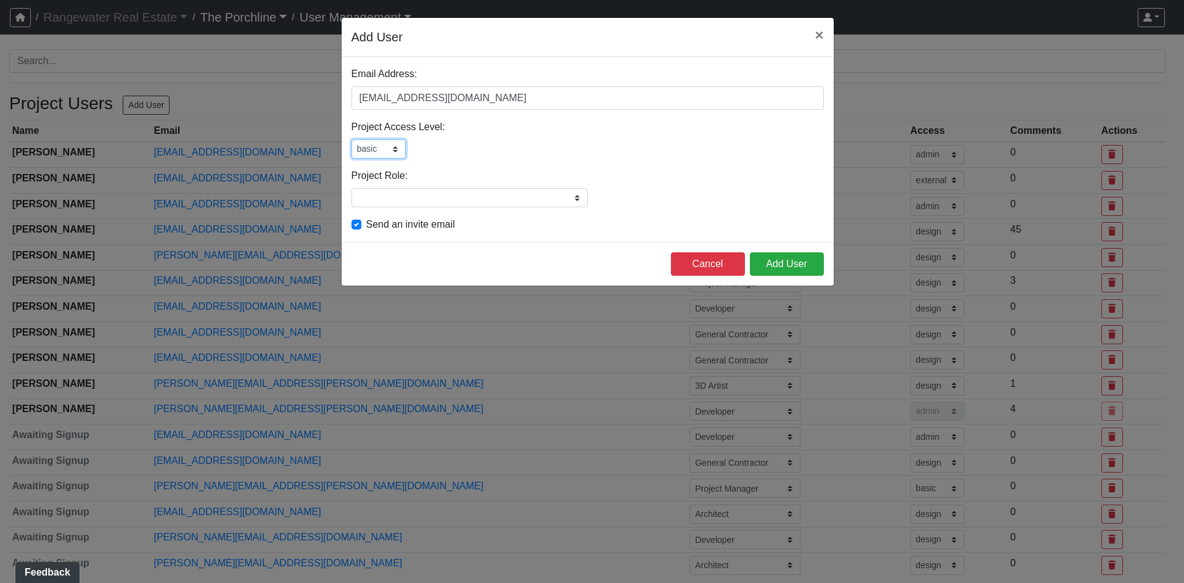
click at [402, 157] on select "admin design basic external public" at bounding box center [378, 148] width 54 height 19
select select "design"
click at [351, 139] on select "admin design basic external public" at bounding box center [378, 148] width 54 height 19
click at [507, 193] on input "Project Role:" at bounding box center [469, 197] width 236 height 19
type input "Landscape Architect"
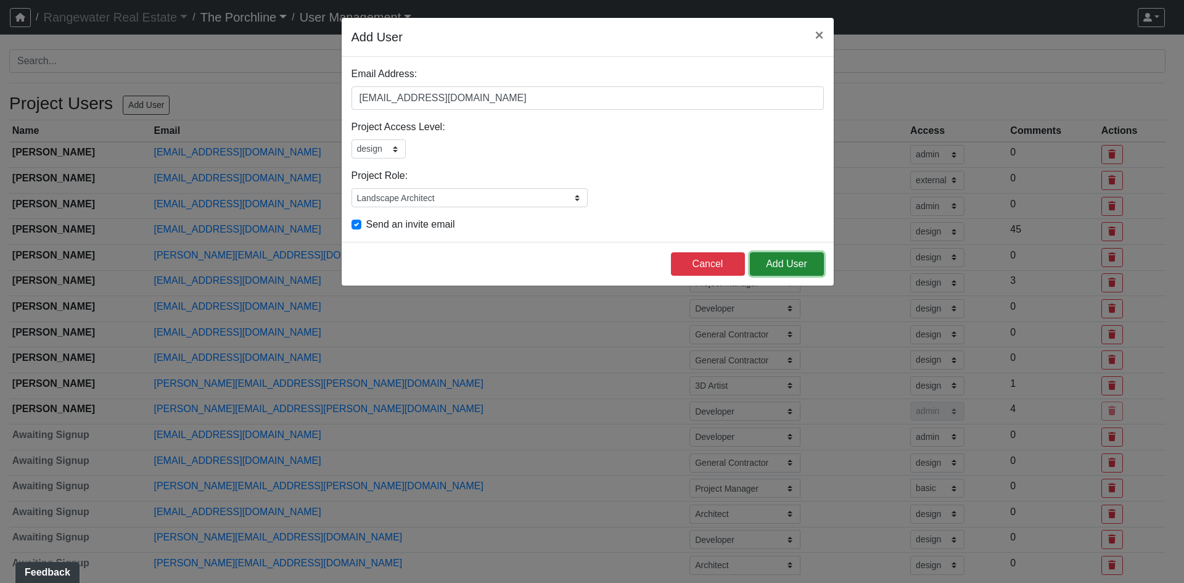
click at [797, 267] on button "Add User" at bounding box center [787, 263] width 74 height 23
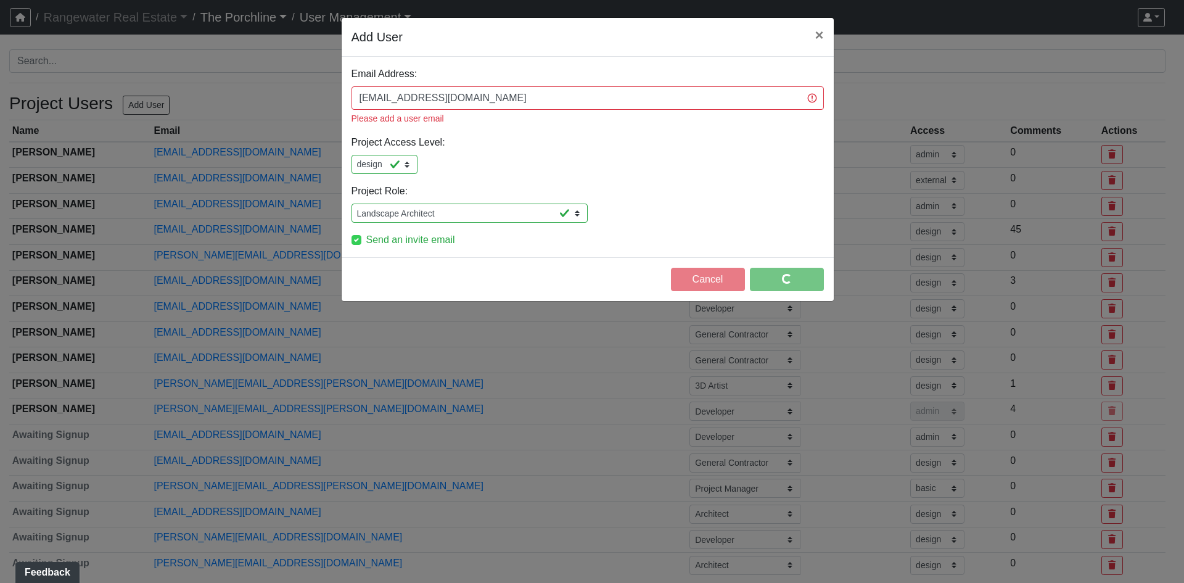
select select "external"
select select "design"
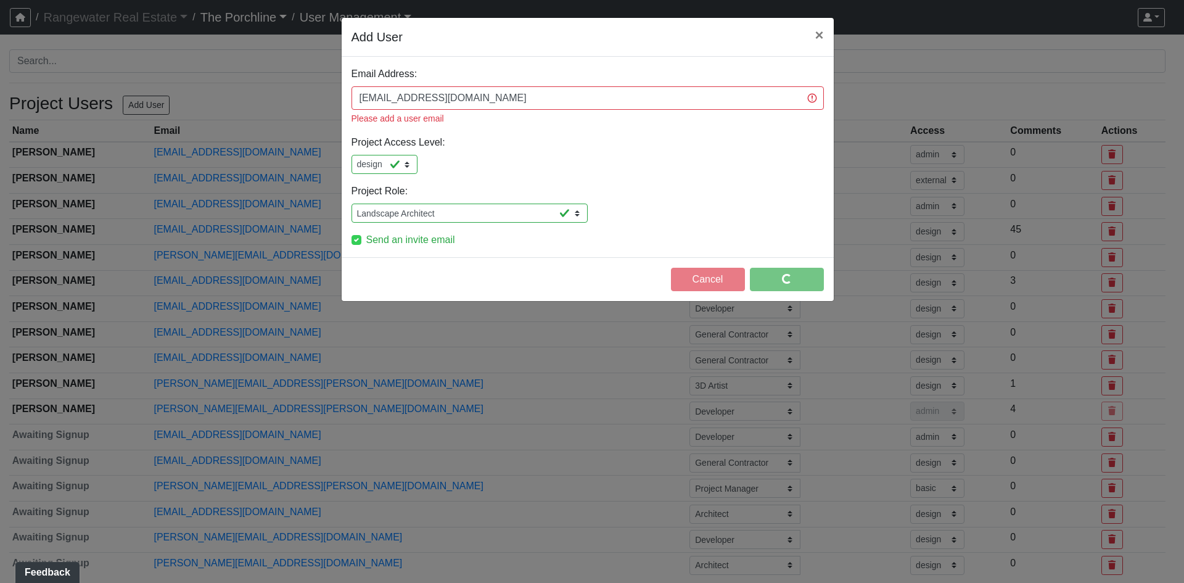
select select "design"
select select "basic"
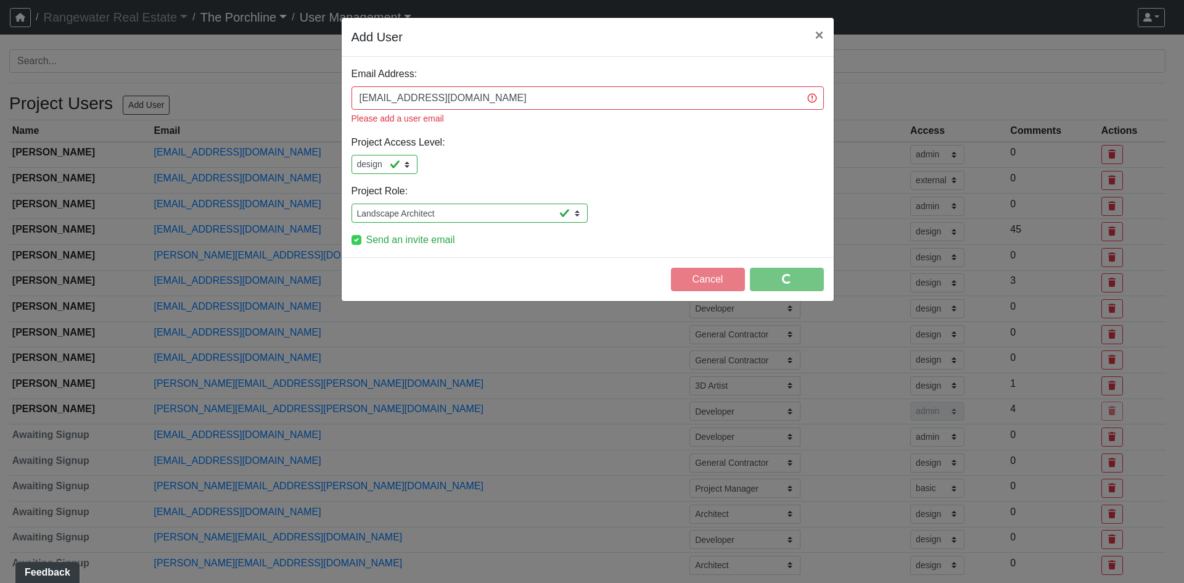
select select "design"
